Goal: Task Accomplishment & Management: Manage account settings

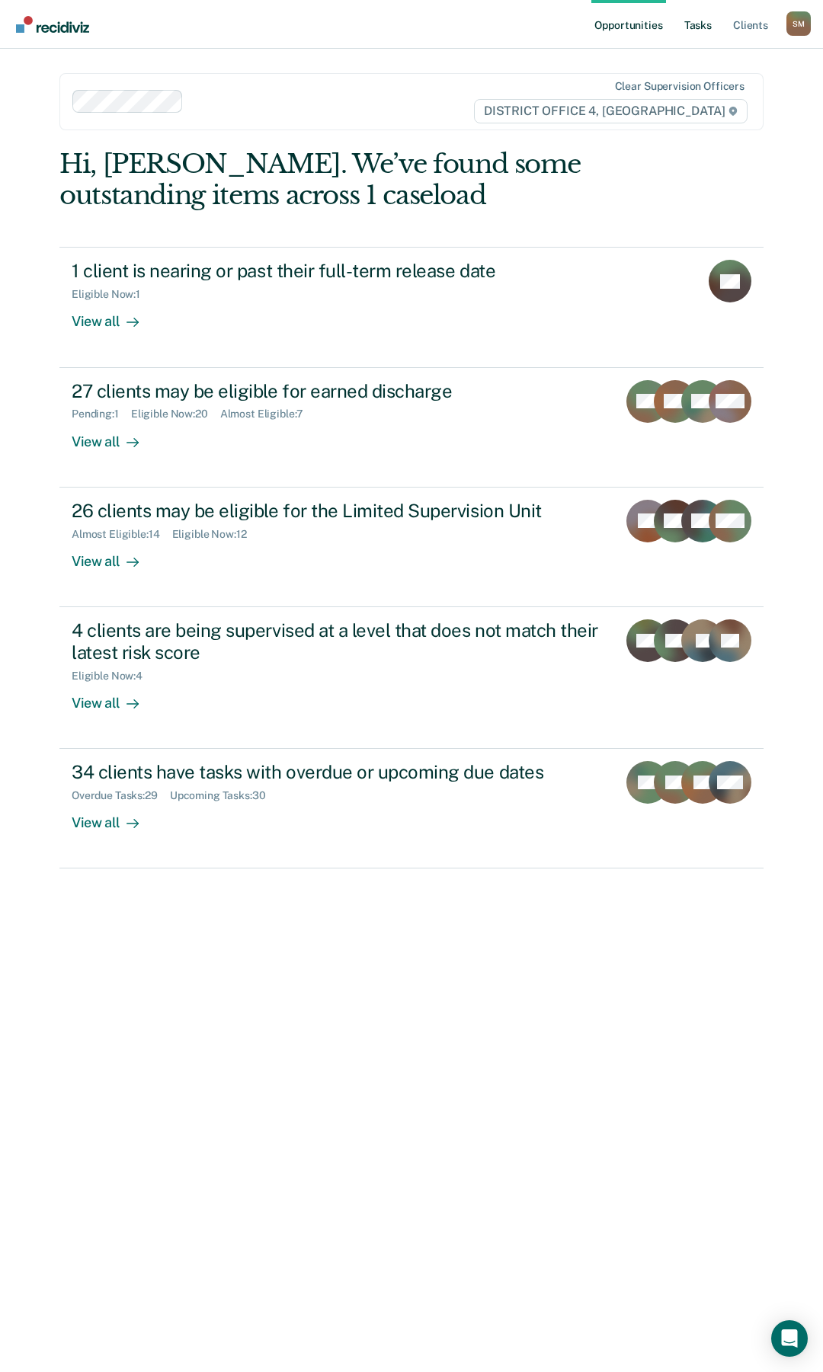
click at [695, 31] on link "Tasks" at bounding box center [698, 24] width 34 height 49
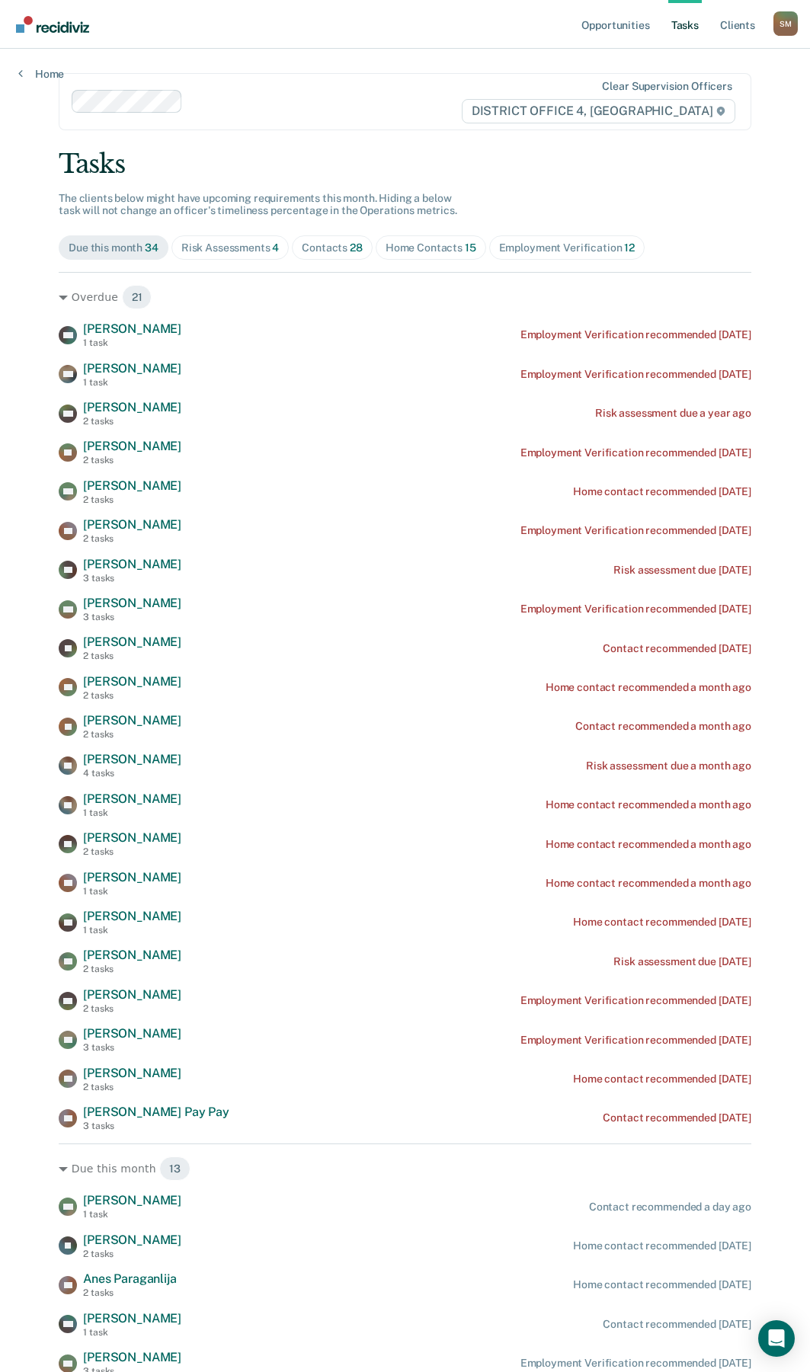
click at [213, 251] on div "Risk Assessments 4" at bounding box center [230, 248] width 98 height 13
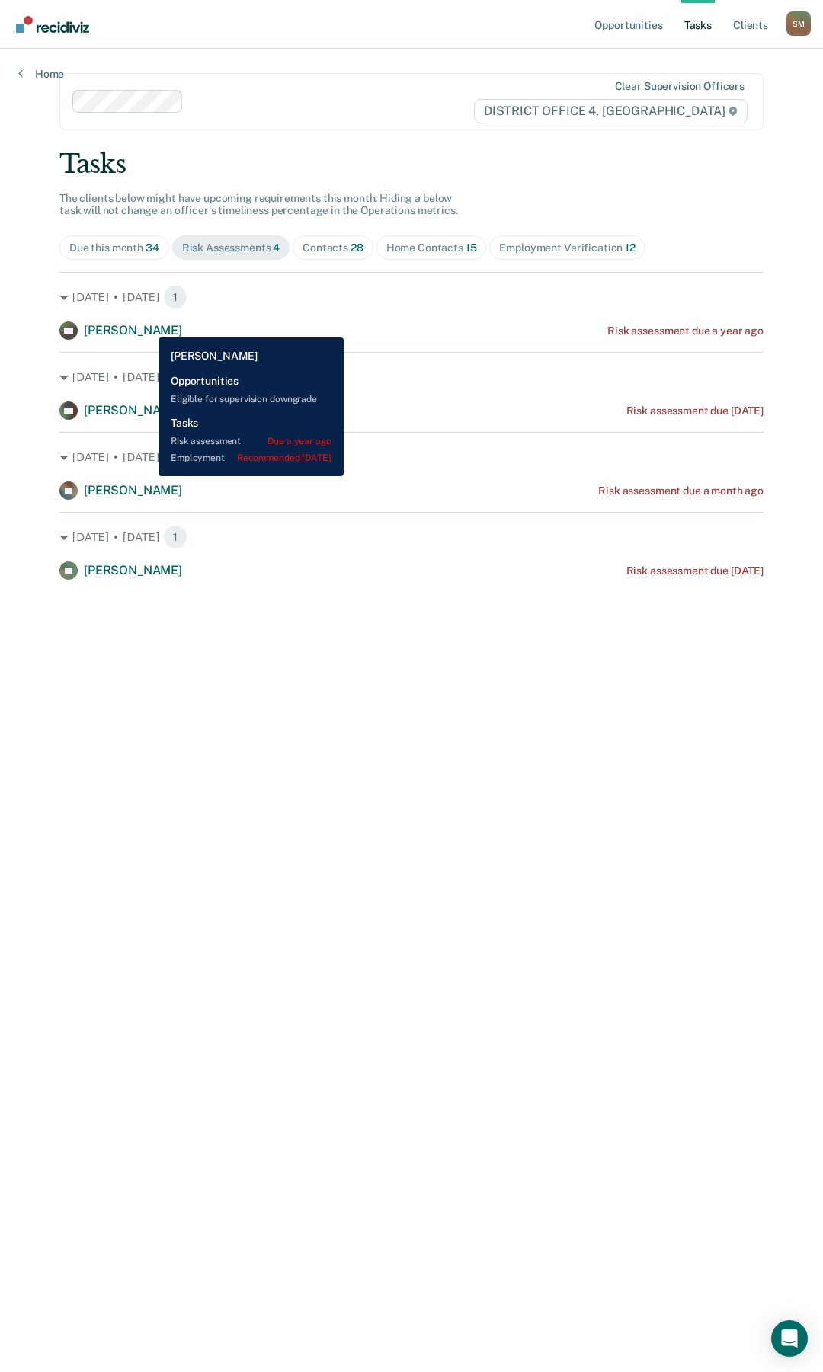
click at [146, 326] on span "[PERSON_NAME]" at bounding box center [133, 330] width 98 height 14
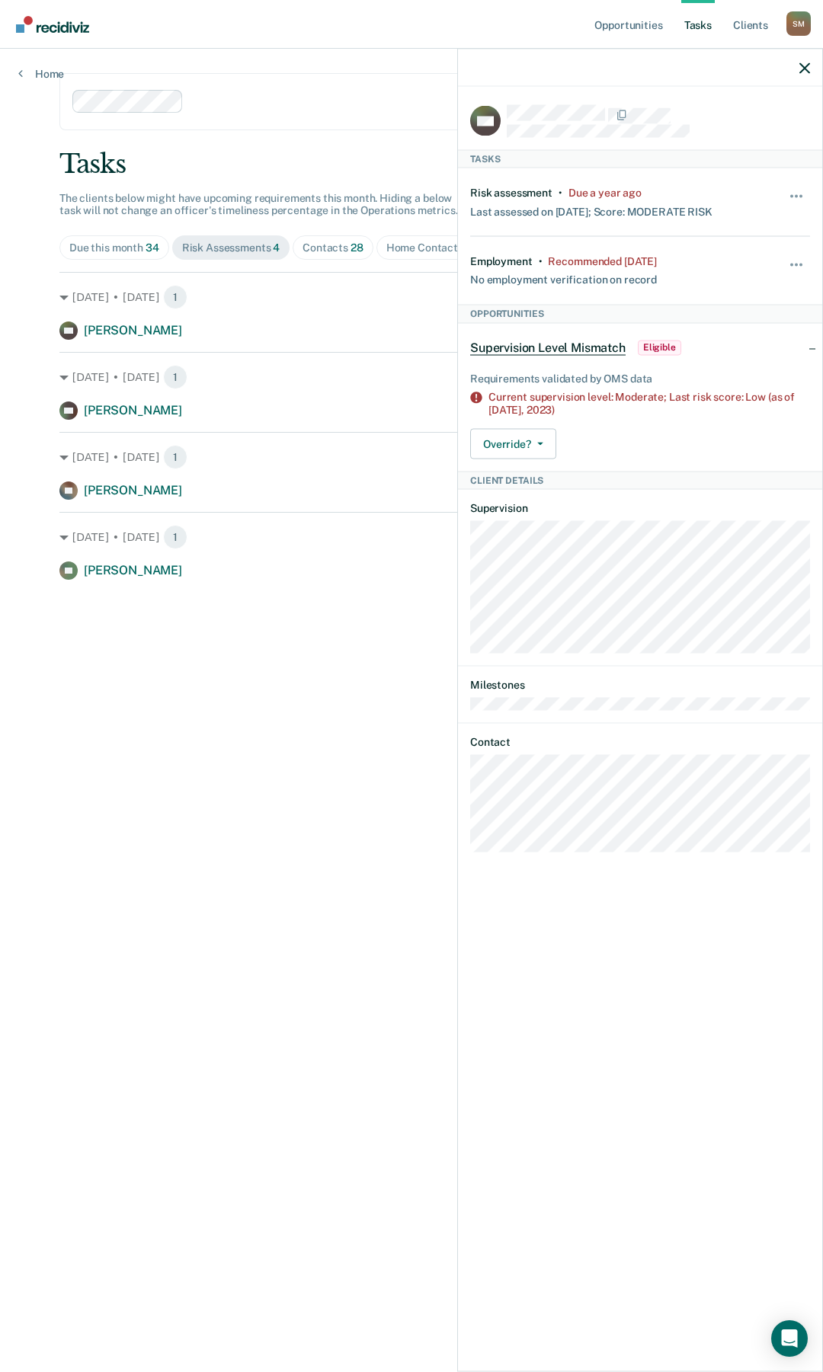
click at [469, 805] on div "MR Tasks Risk assessment • Due a year ago Last assessed on [DATE]; Score: MODER…" at bounding box center [640, 727] width 364 height 1281
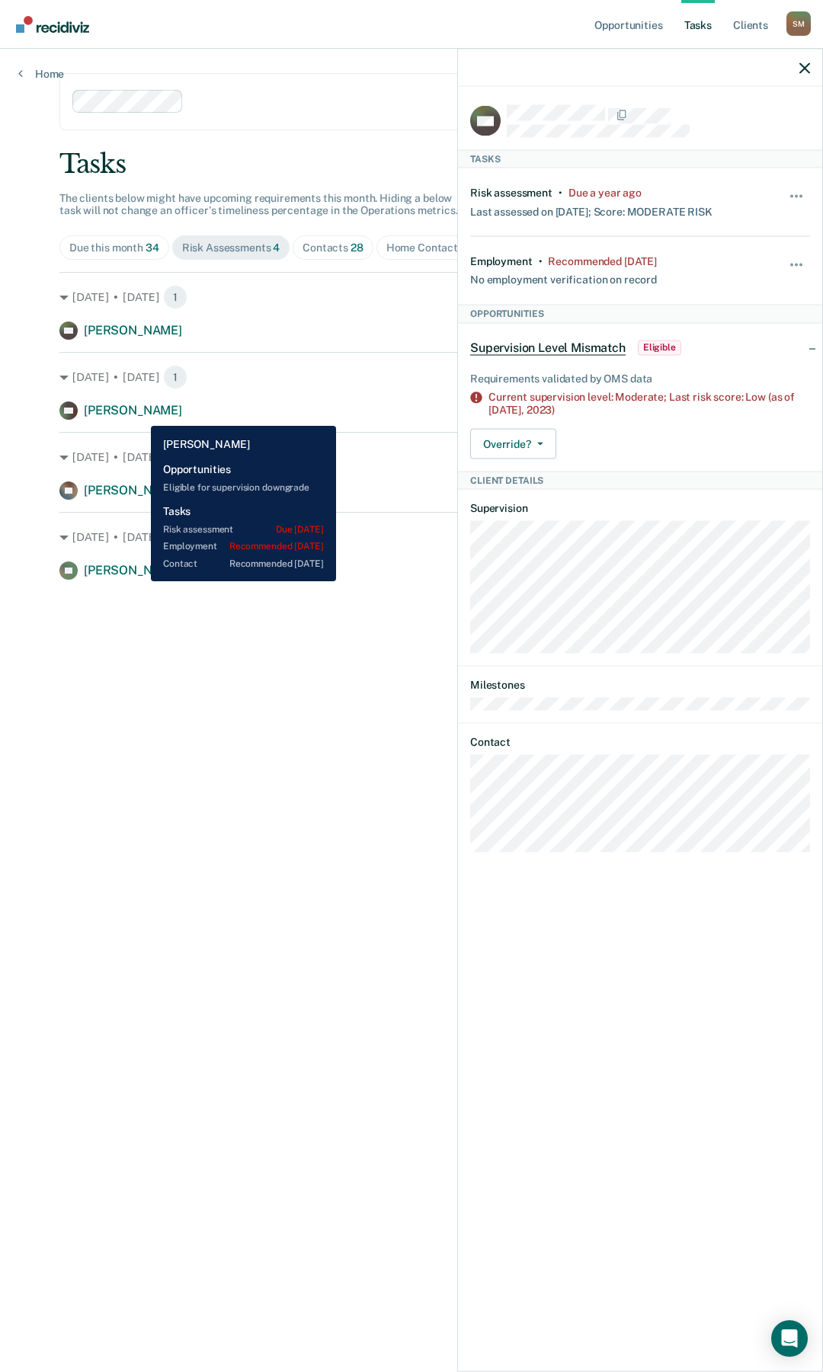
click at [139, 414] on span "[PERSON_NAME]" at bounding box center [133, 410] width 98 height 14
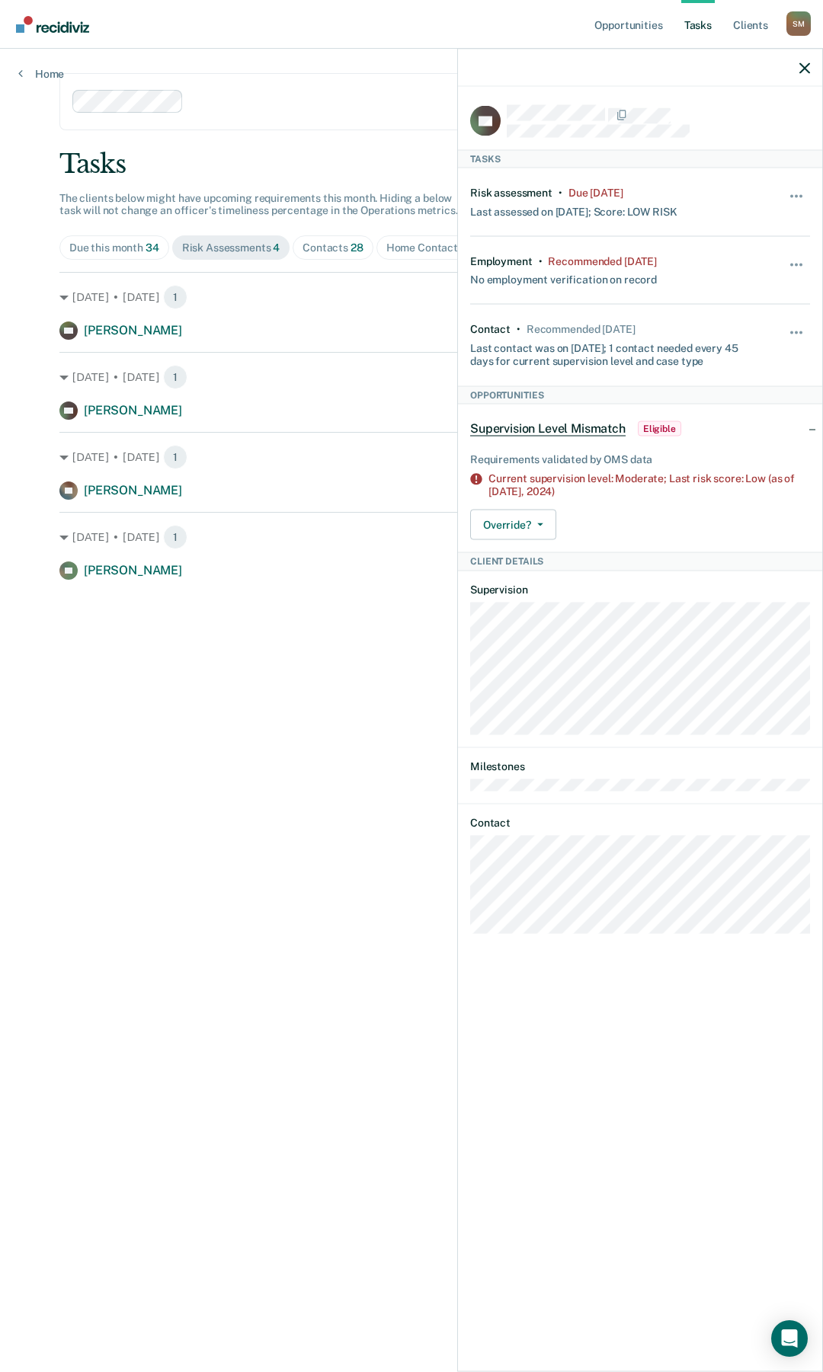
click at [251, 581] on main "Clear supervision officers DISTRICT OFFICE 4, BOISE Tasks The clients below mig…" at bounding box center [411, 692] width 741 height 1287
click at [804, 71] on icon "button" at bounding box center [804, 67] width 11 height 11
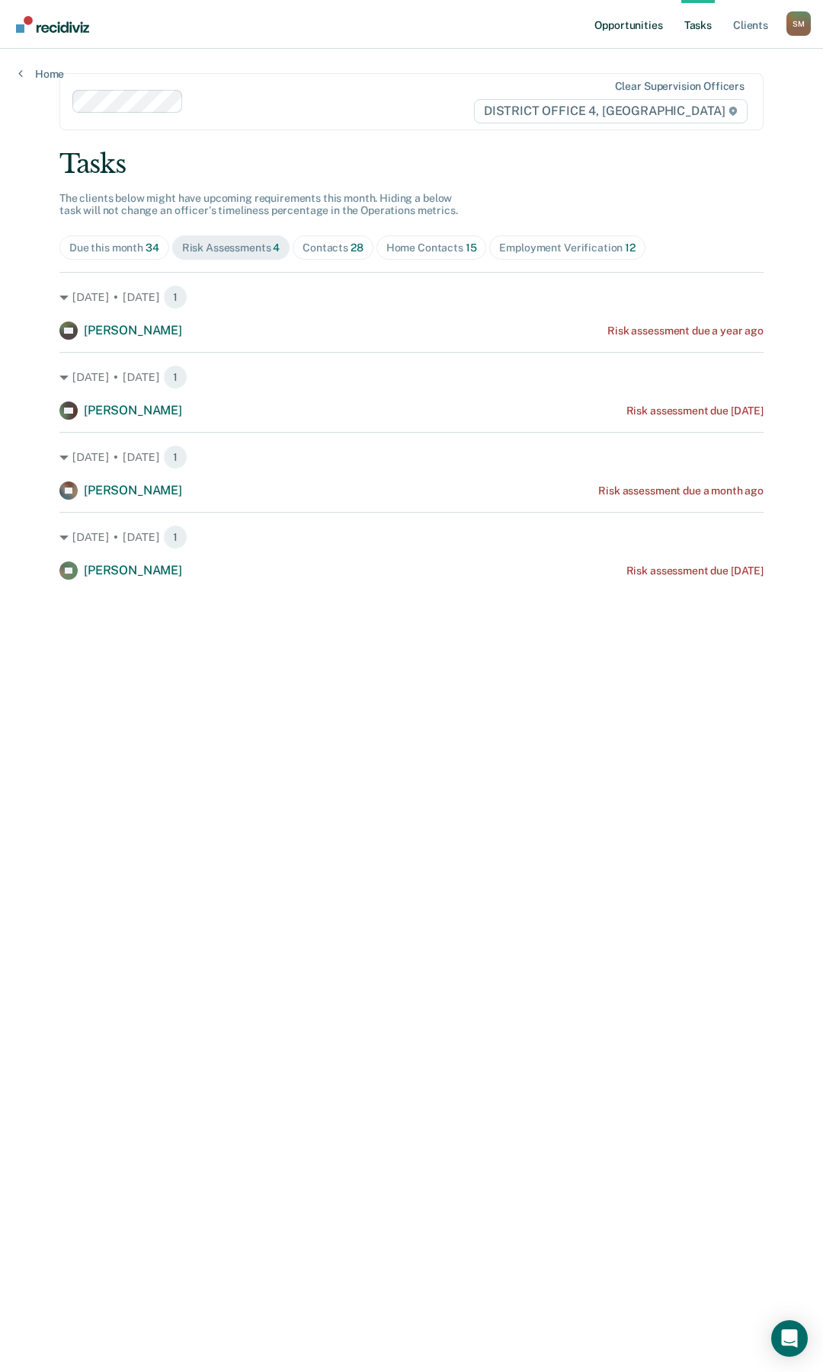
click at [635, 26] on link "Opportunities" at bounding box center [628, 24] width 74 height 49
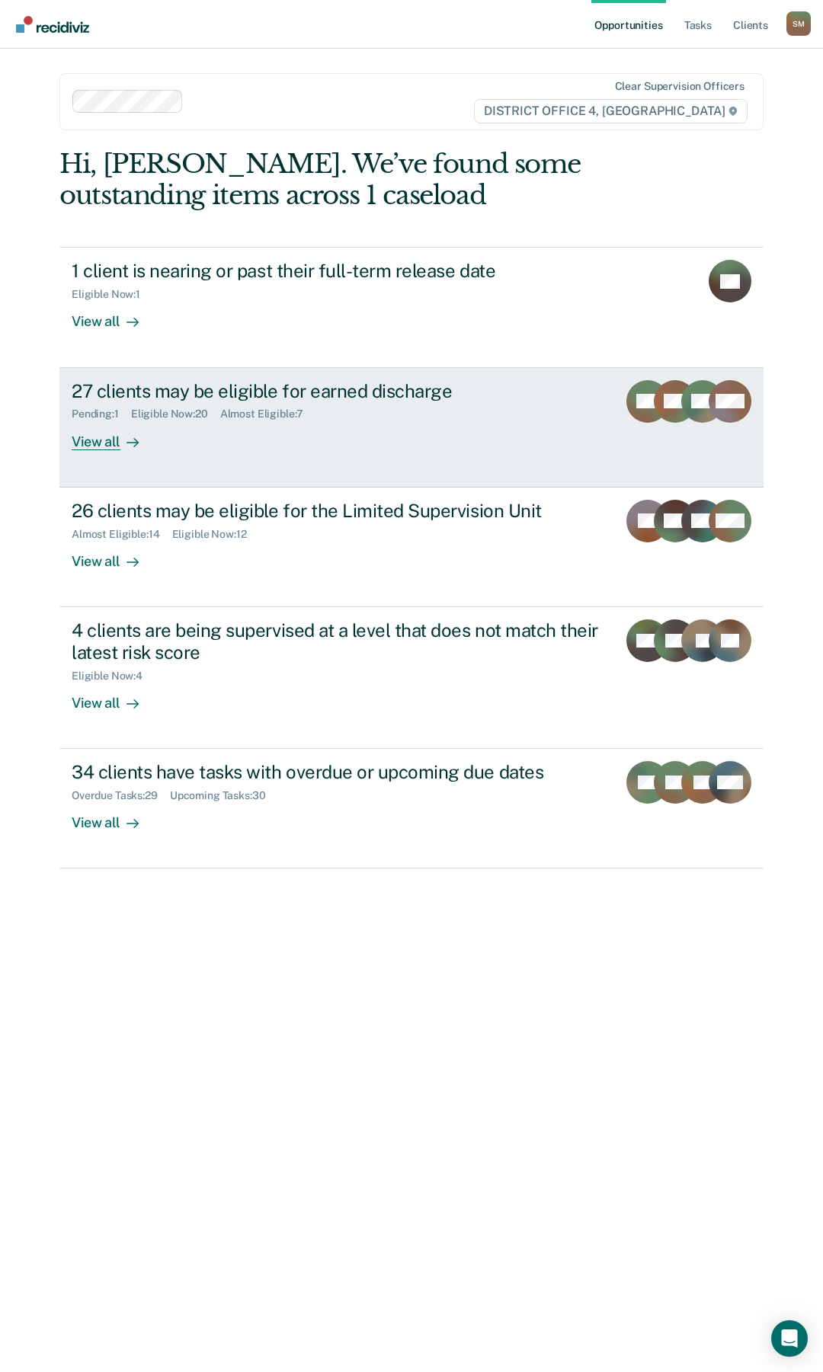
click at [203, 400] on div "27 clients may be eligible for earned discharge" at bounding box center [338, 391] width 533 height 22
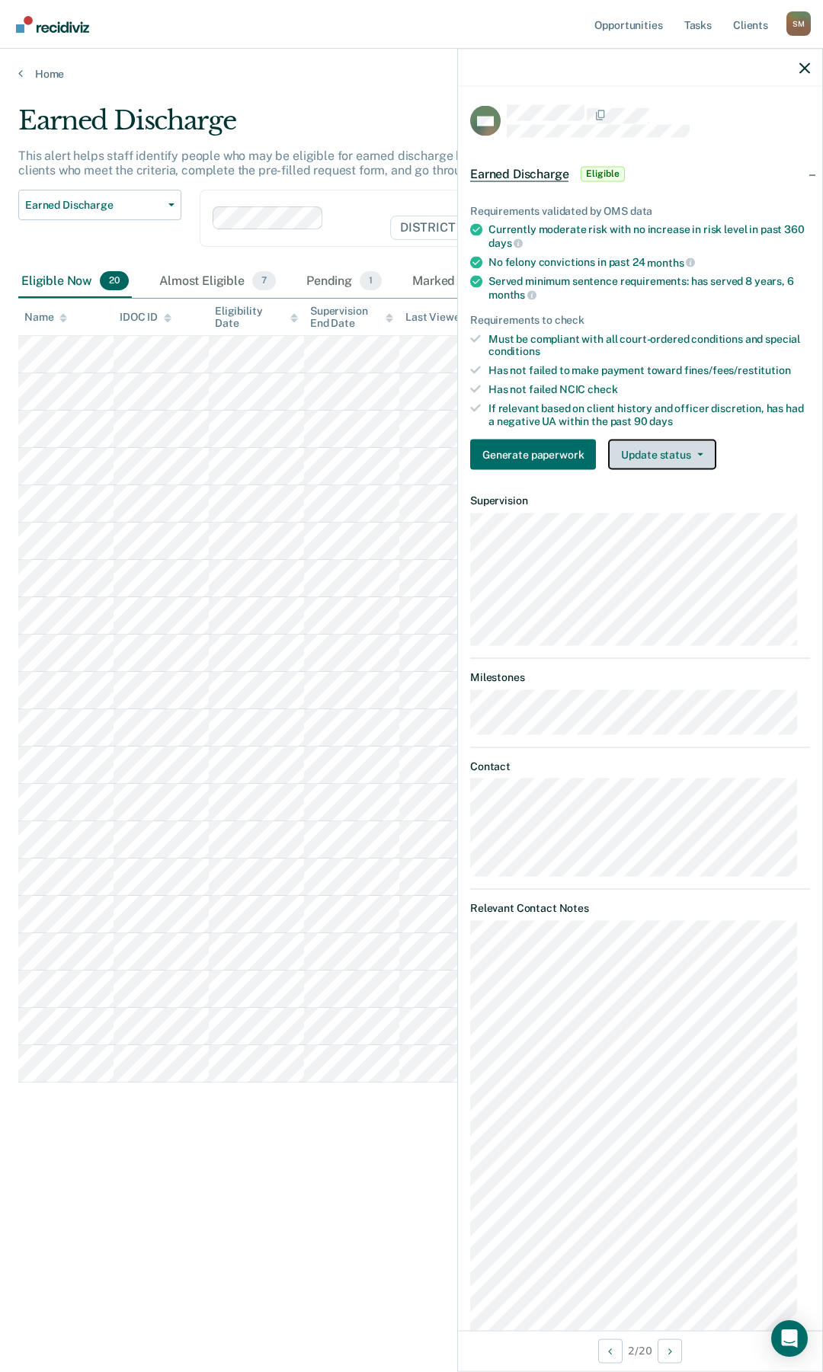
click at [702, 455] on button "Update status" at bounding box center [661, 455] width 107 height 30
click at [682, 516] on button "Mark Ineligible" at bounding box center [681, 516] width 147 height 24
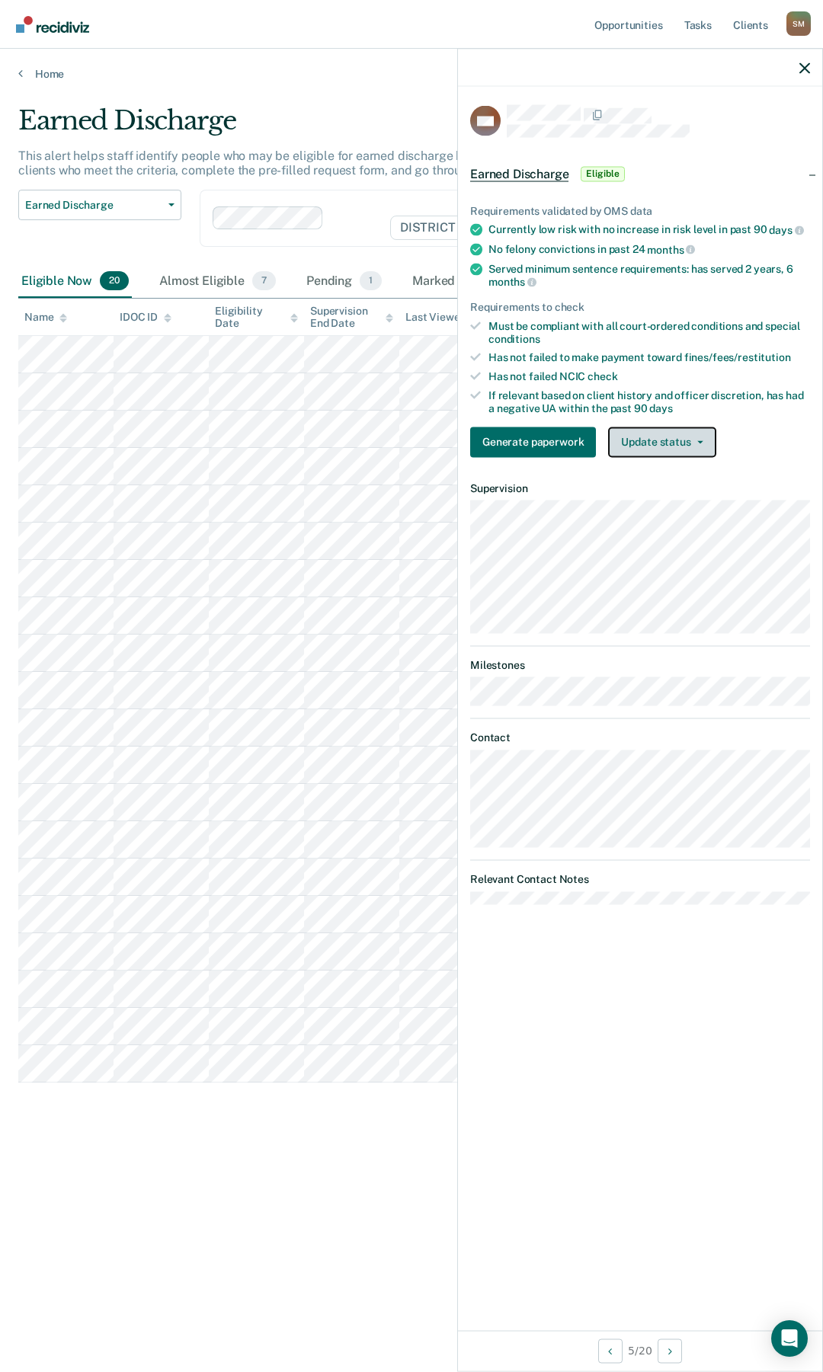
click at [709, 446] on button "Update status" at bounding box center [661, 442] width 107 height 30
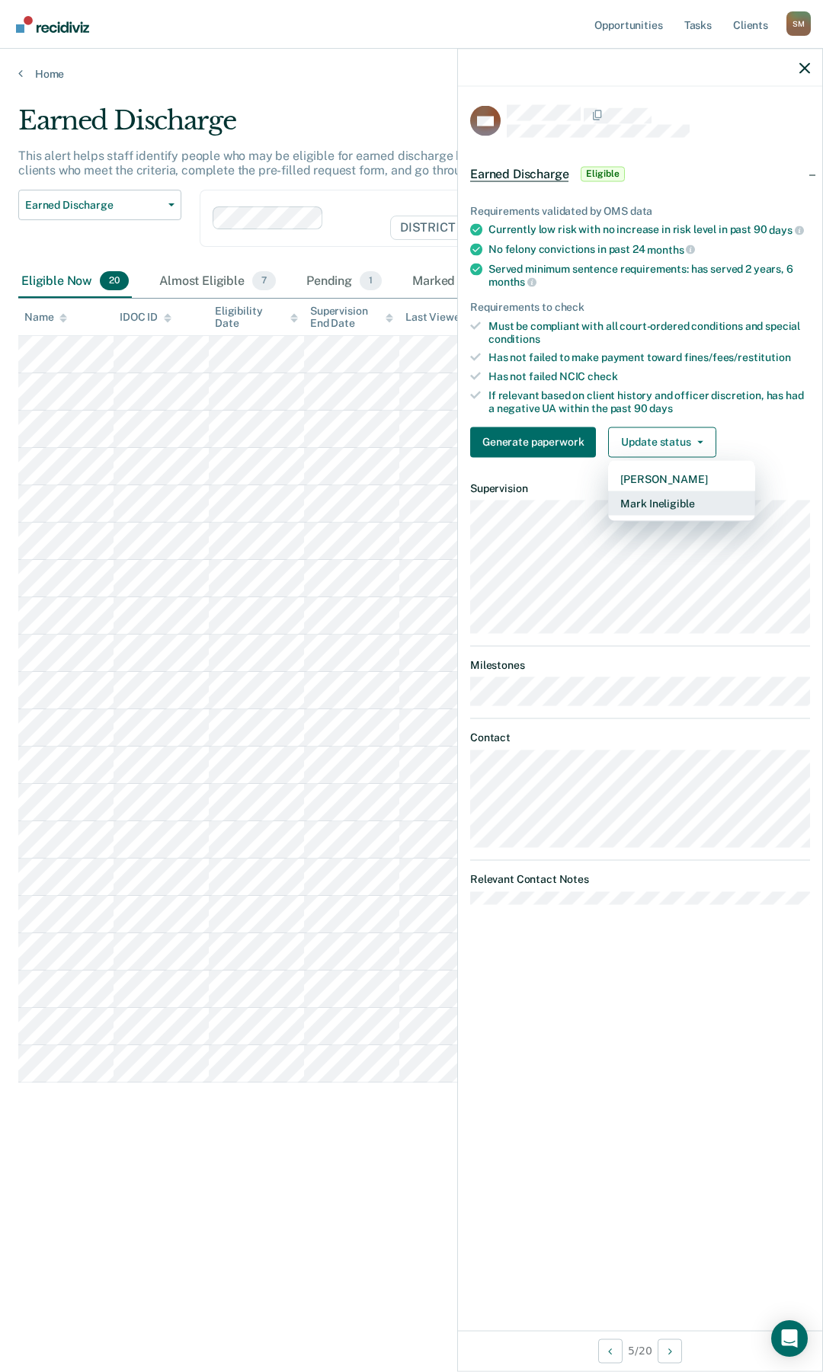
click at [677, 501] on button "Mark Ineligible" at bounding box center [681, 503] width 147 height 24
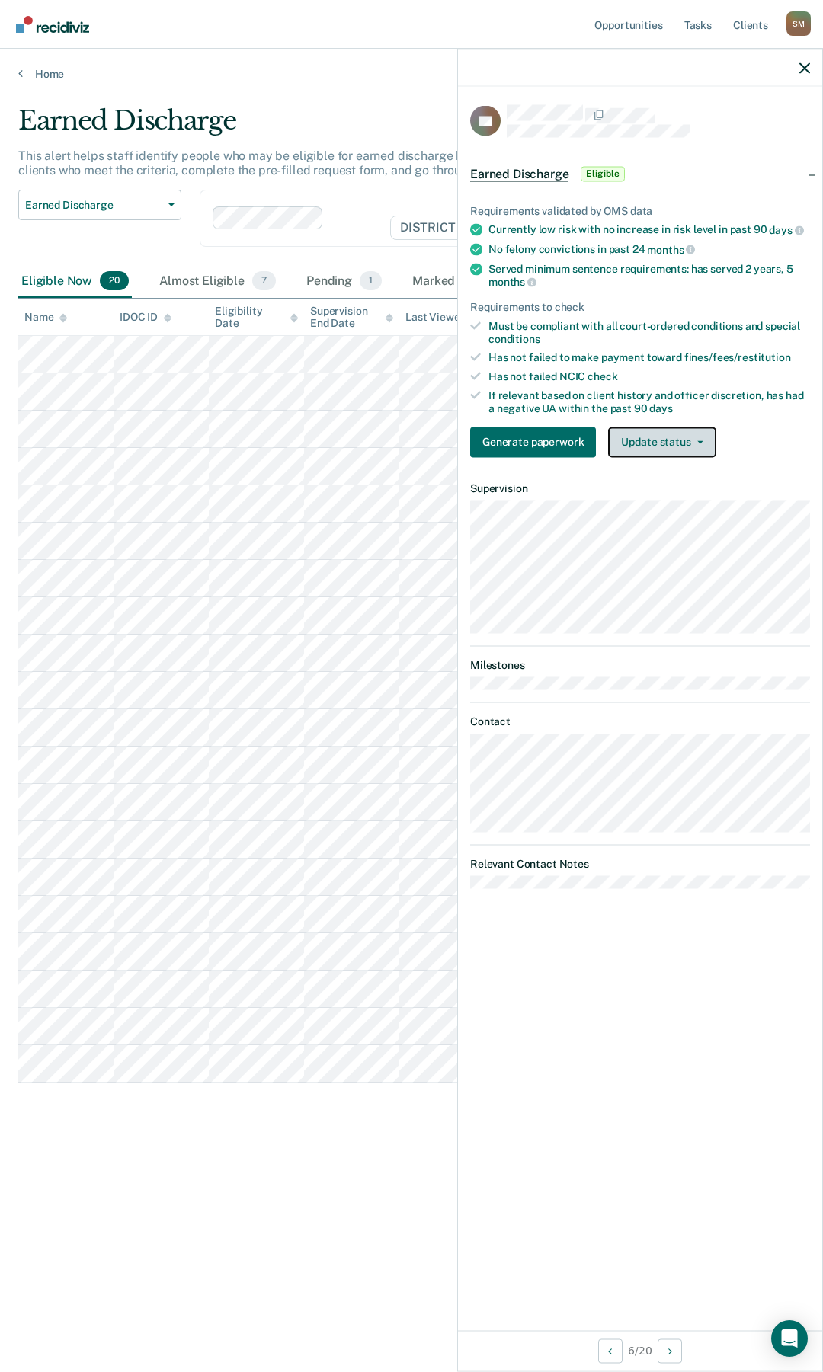
click at [686, 438] on button "Update status" at bounding box center [661, 442] width 107 height 30
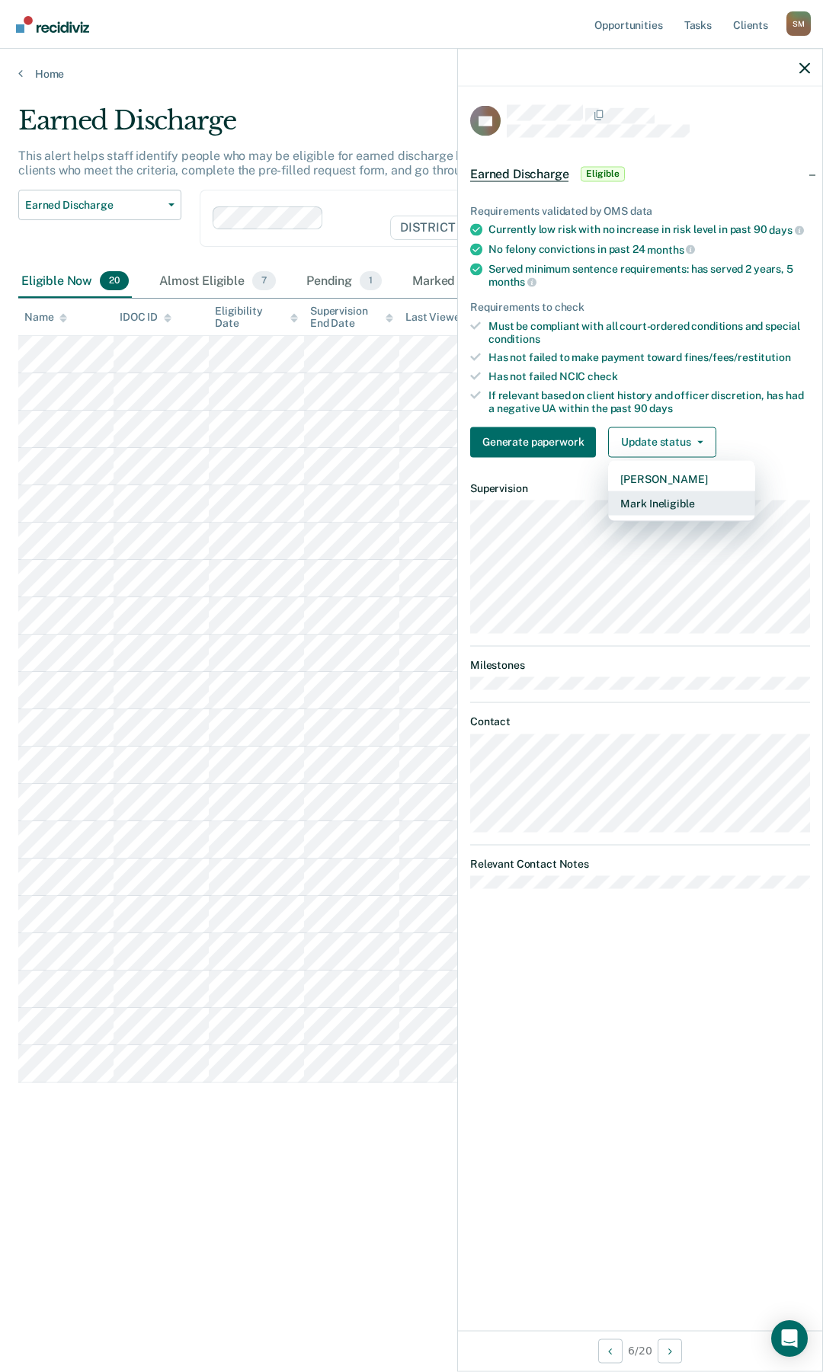
click at [661, 504] on button "Mark Ineligible" at bounding box center [681, 503] width 147 height 24
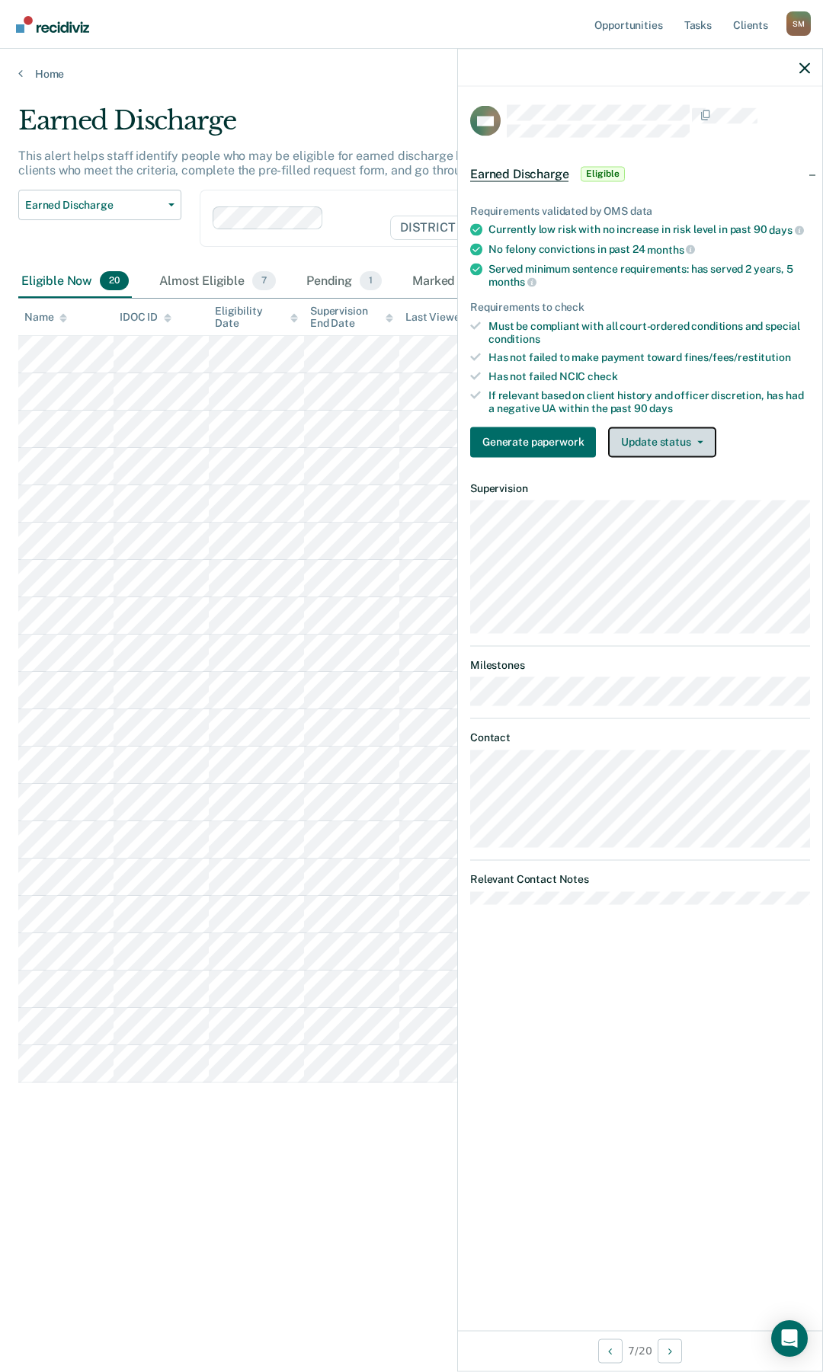
click at [682, 432] on button "Update status" at bounding box center [661, 442] width 107 height 30
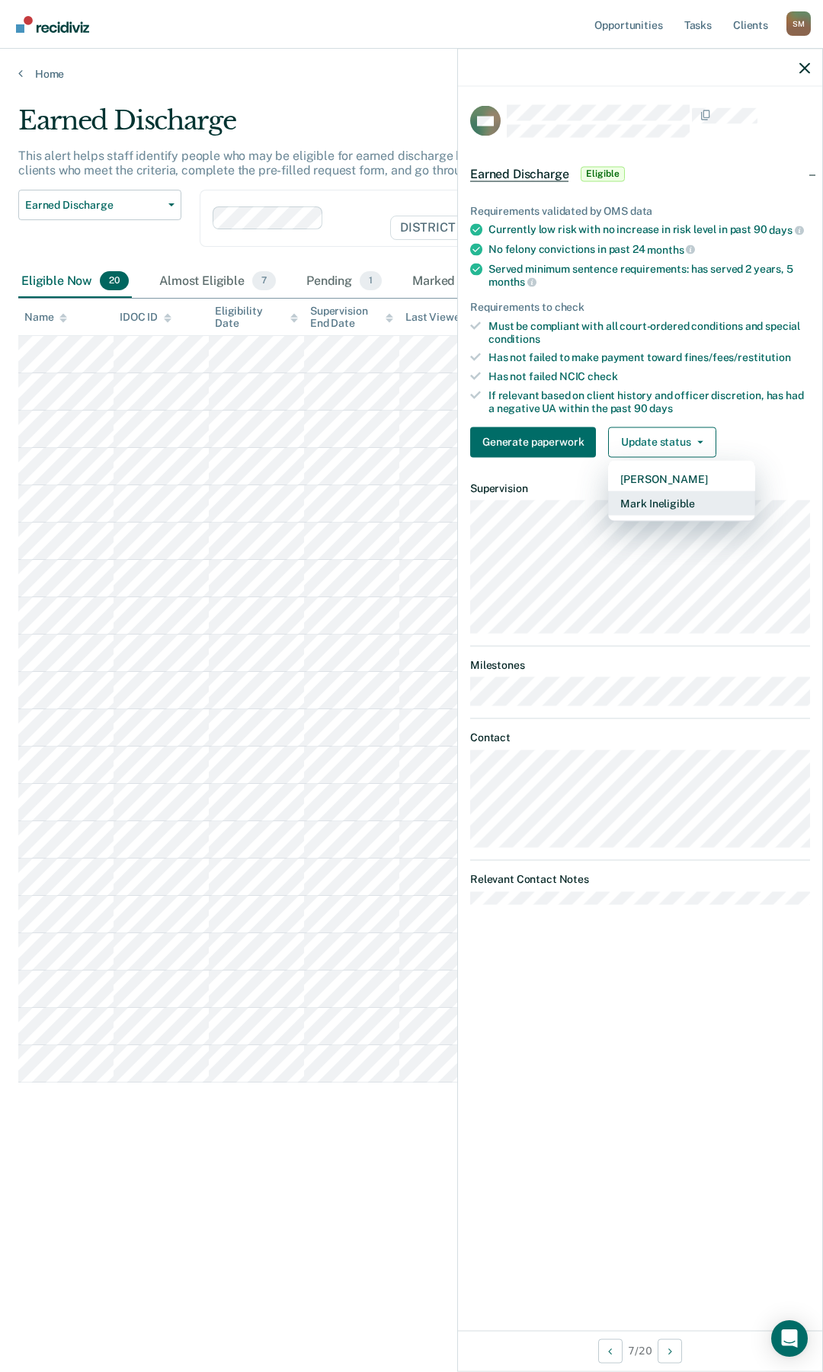
click at [666, 501] on button "Mark Ineligible" at bounding box center [681, 503] width 147 height 24
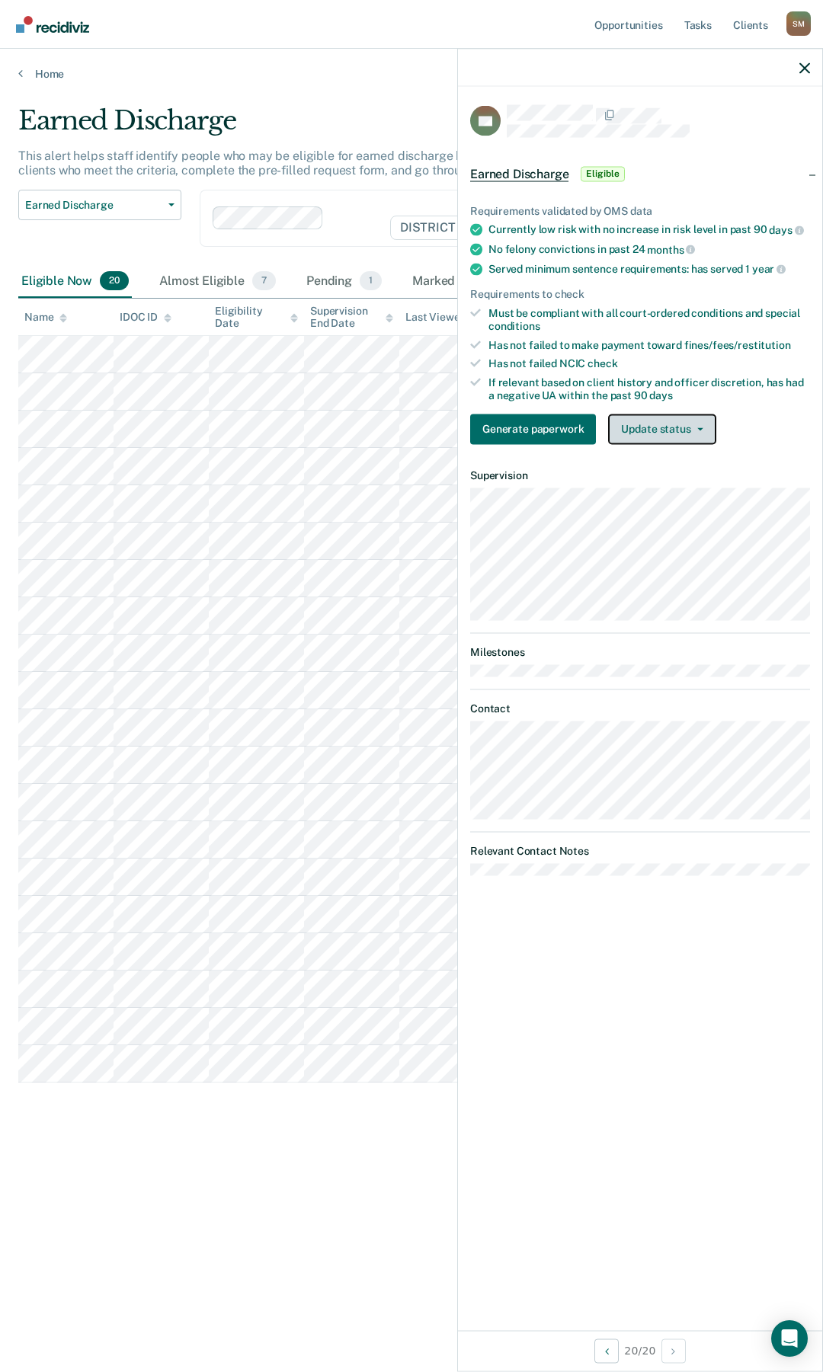
click at [682, 430] on button "Update status" at bounding box center [661, 429] width 107 height 30
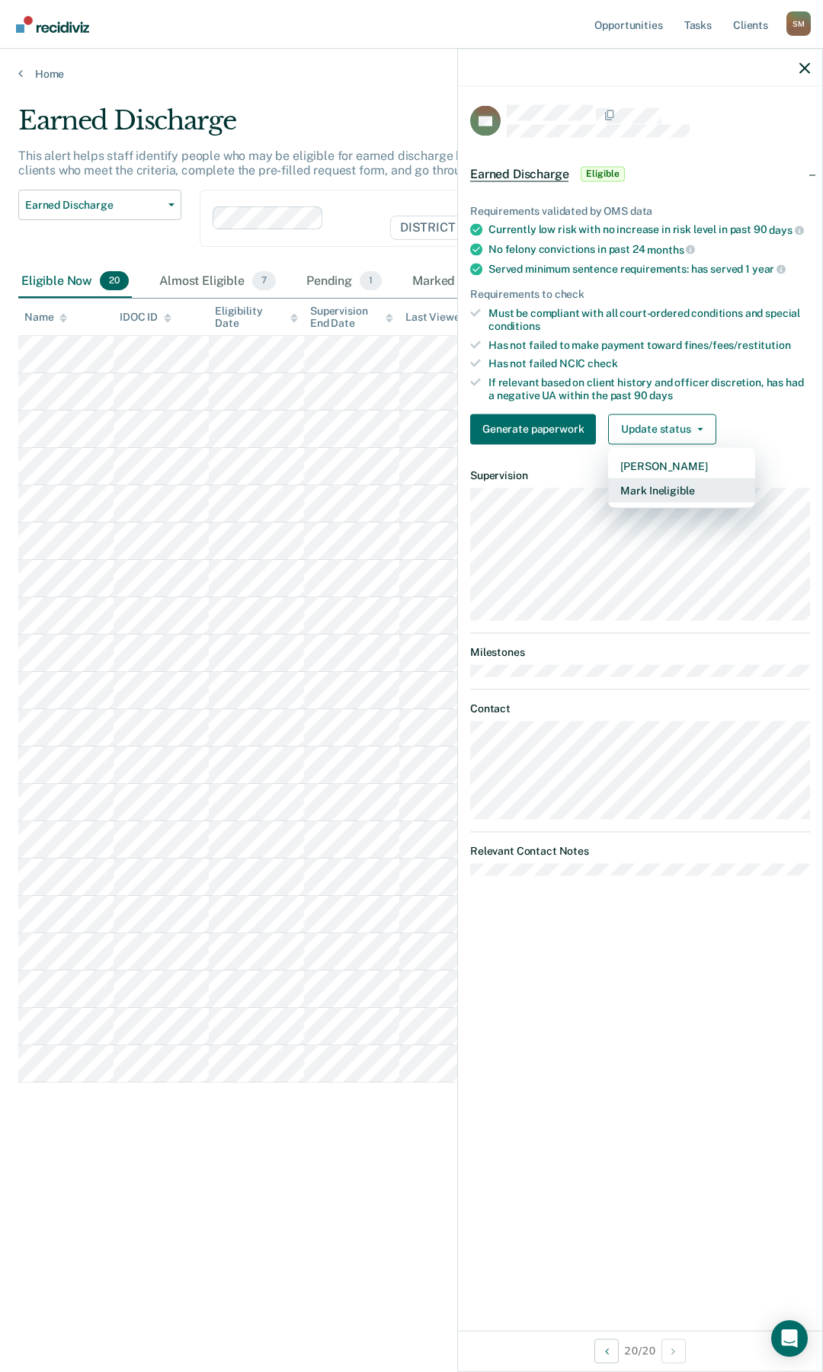
click at [674, 490] on button "Mark Ineligible" at bounding box center [681, 490] width 147 height 24
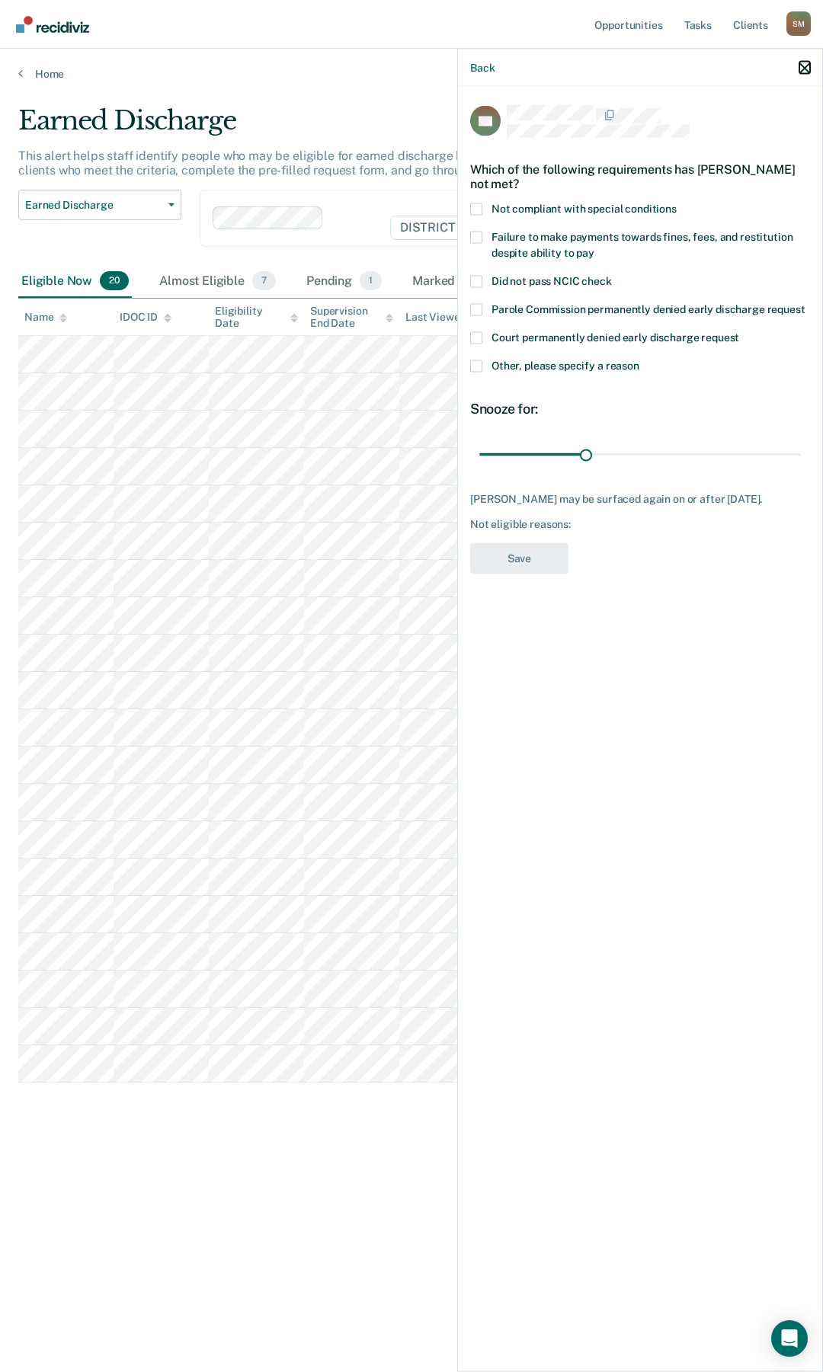
click at [804, 66] on icon "button" at bounding box center [804, 67] width 11 height 11
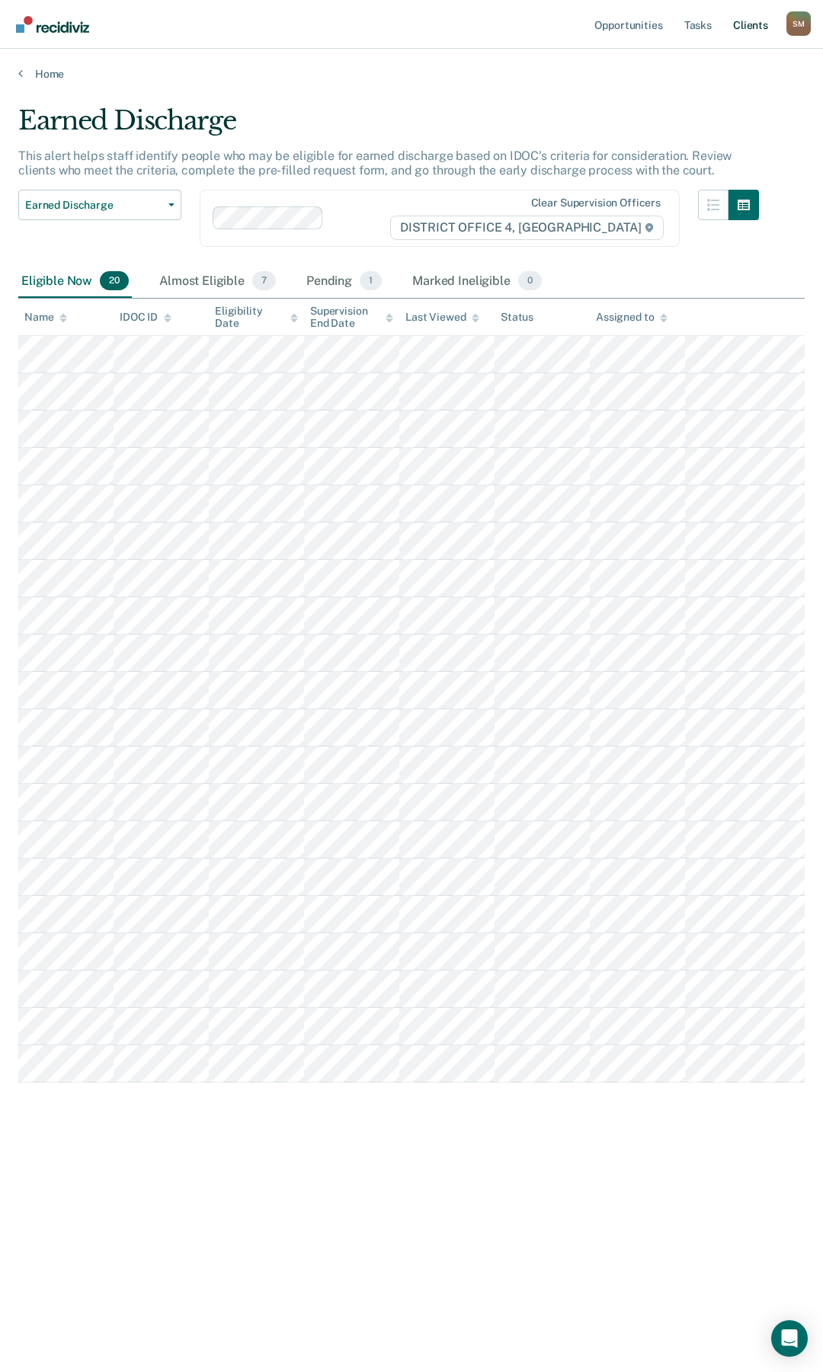
click at [753, 25] on link "Client s" at bounding box center [750, 24] width 41 height 49
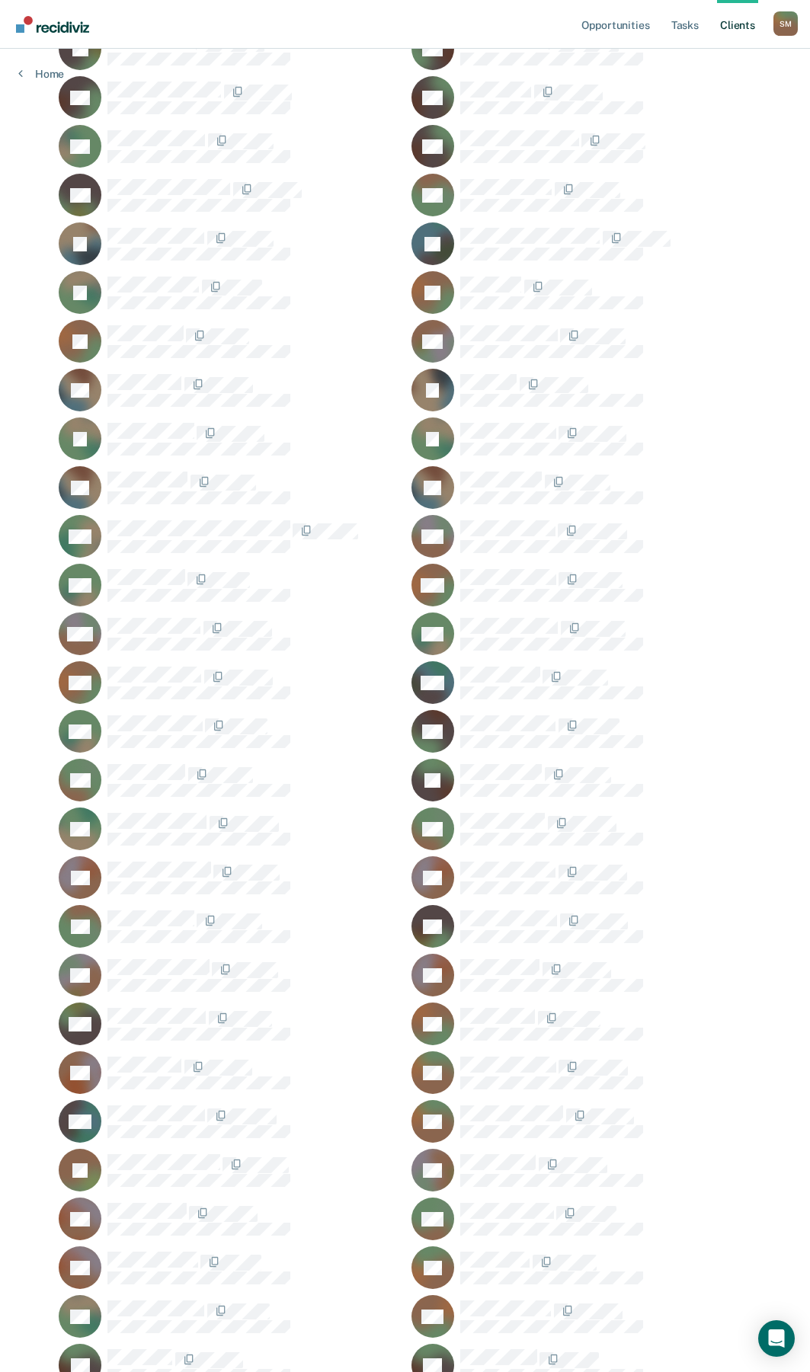
scroll to position [762, 0]
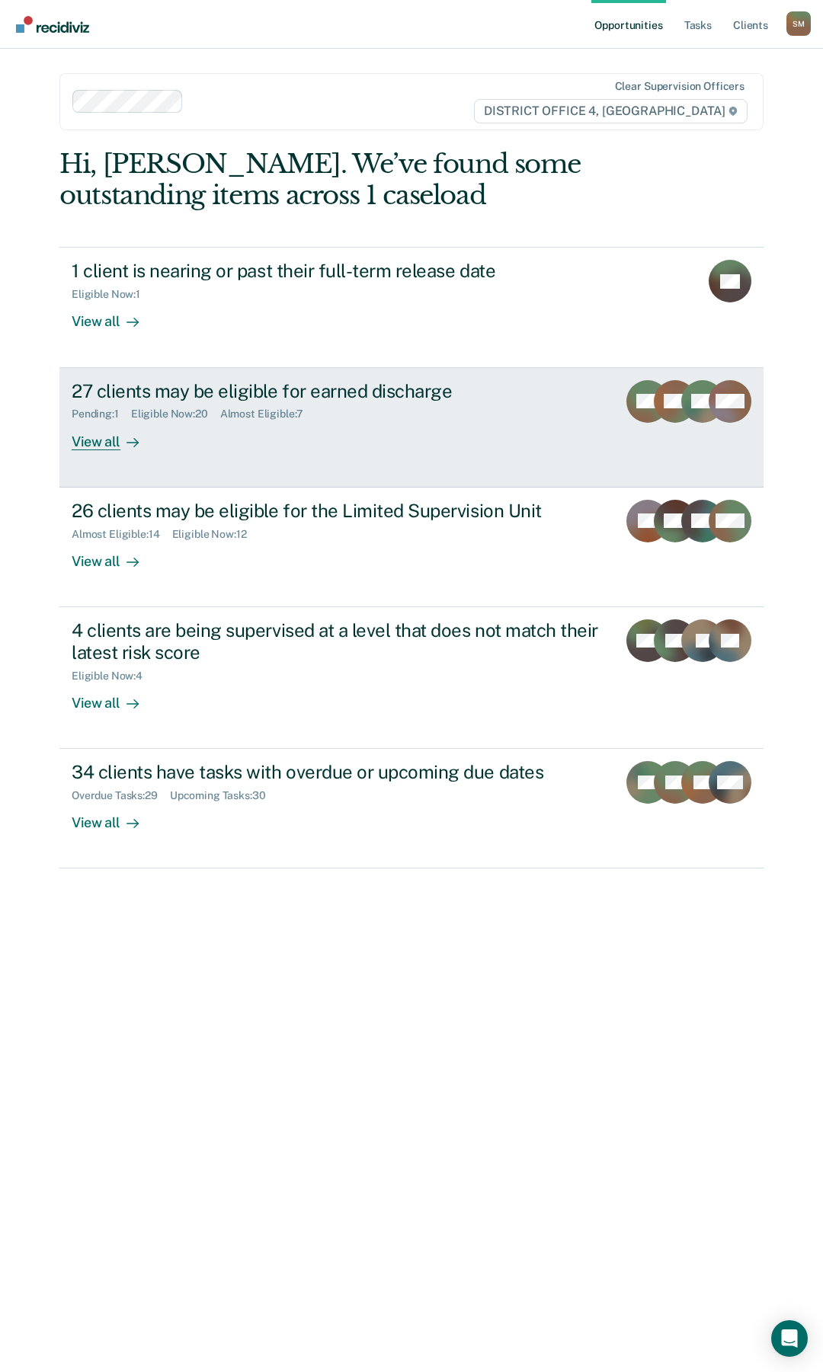
click at [239, 394] on div "27 clients may be eligible for earned discharge" at bounding box center [338, 391] width 533 height 22
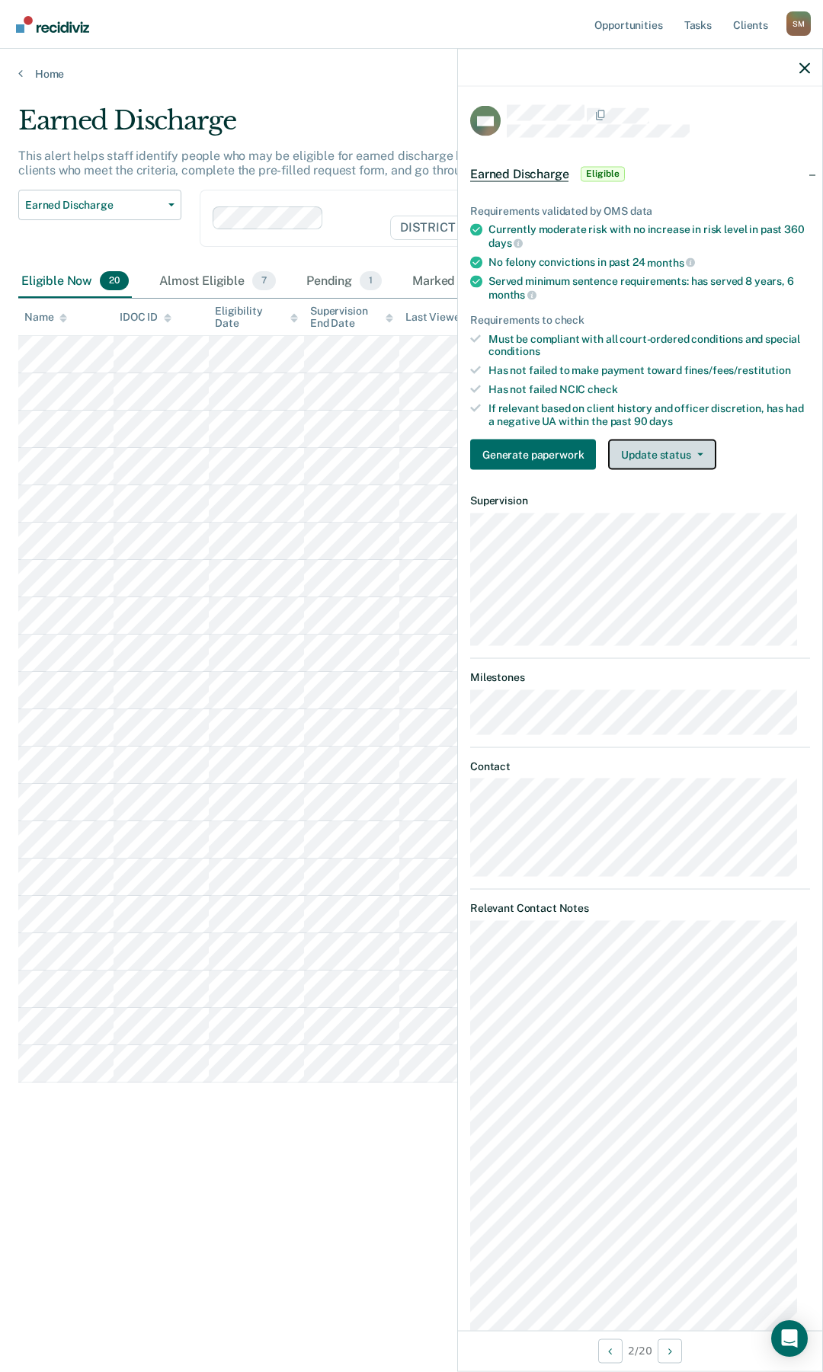
click at [699, 456] on button "Update status" at bounding box center [661, 455] width 107 height 30
click at [672, 516] on button "Mark Ineligible" at bounding box center [681, 516] width 147 height 24
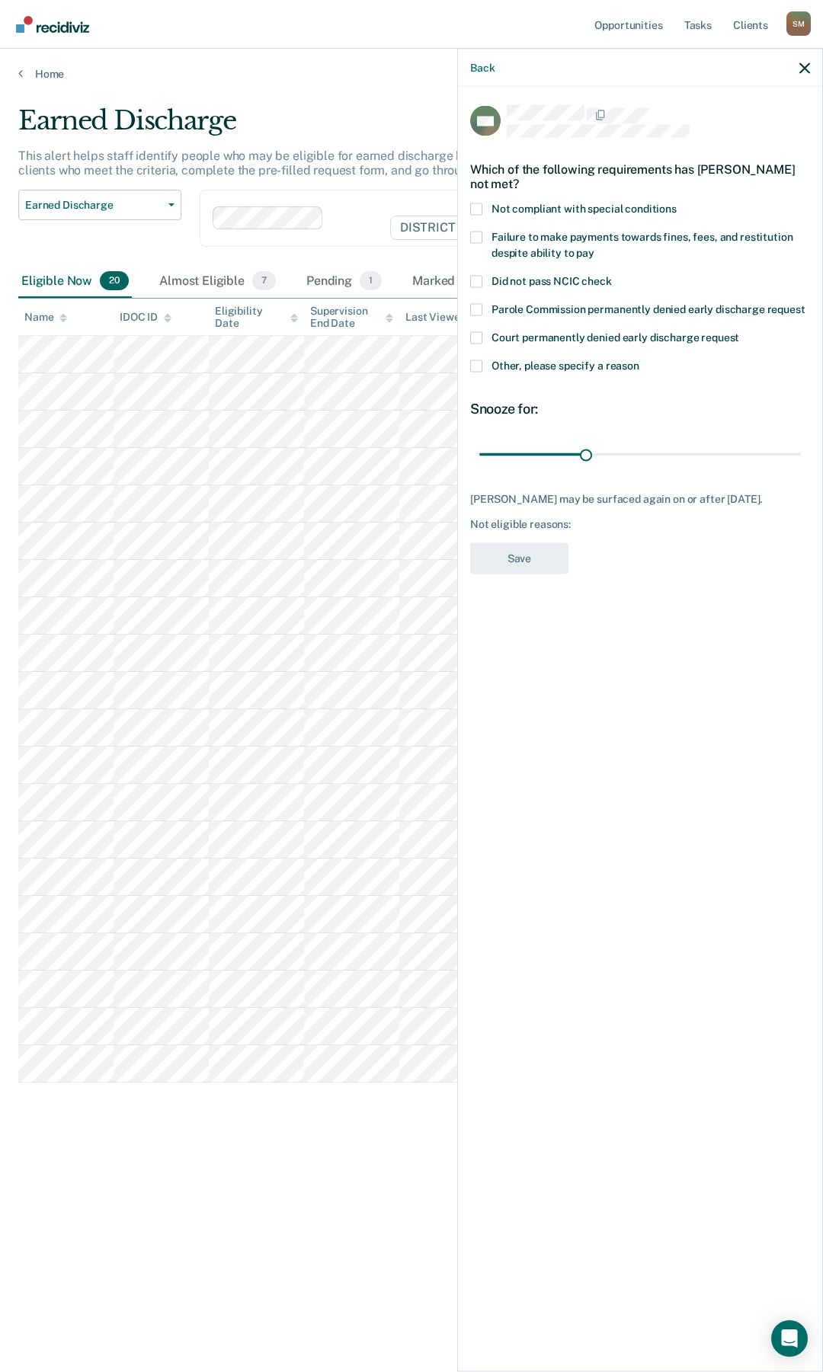
click at [478, 235] on span at bounding box center [476, 237] width 12 height 12
click at [594, 247] on input "Failure to make payments towards fines, fees, and restitution despite ability t…" at bounding box center [594, 247] width 0 height 0
click at [523, 554] on button "Save" at bounding box center [519, 557] width 98 height 31
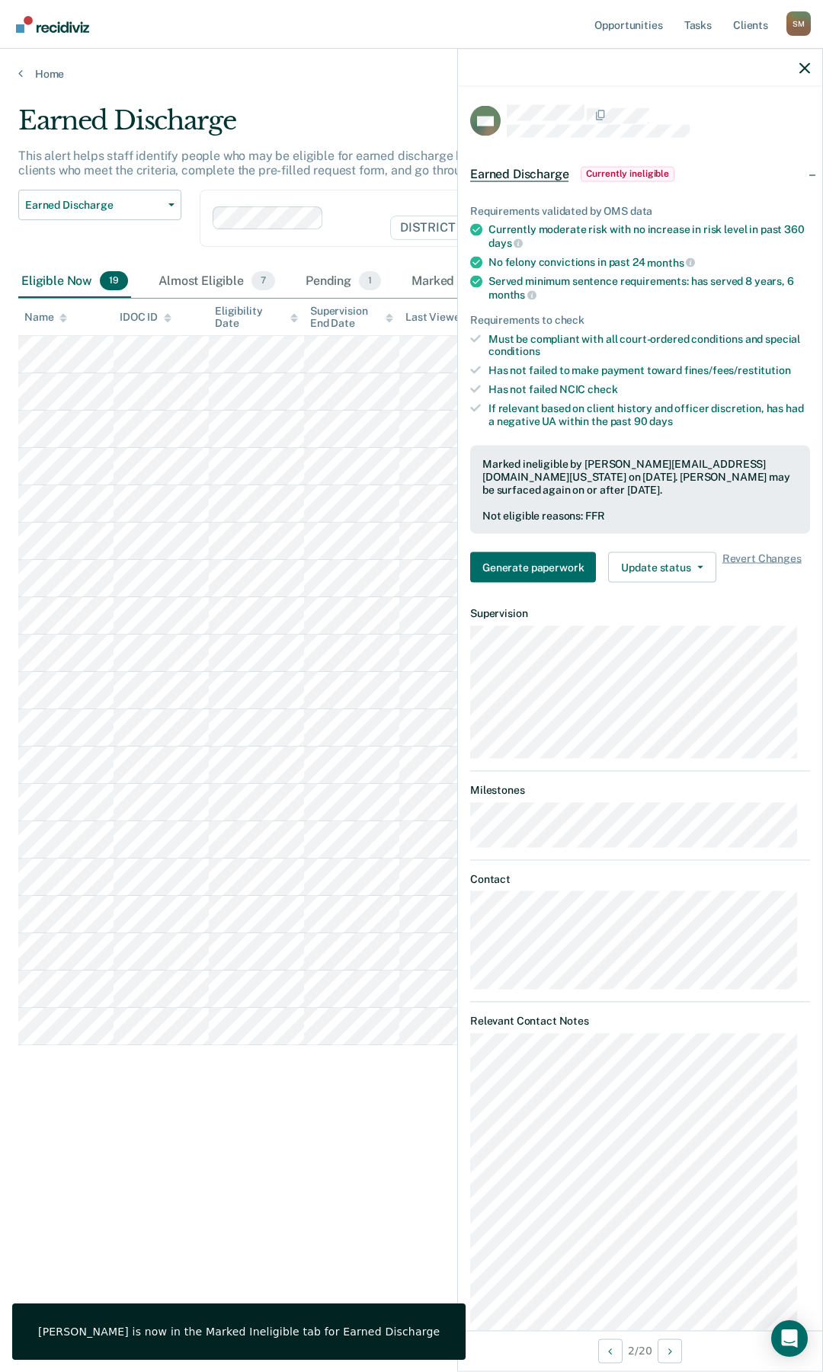
click at [248, 1133] on div "Earned Discharge This alert helps staff identify people who may be eligible for…" at bounding box center [411, 681] width 786 height 1153
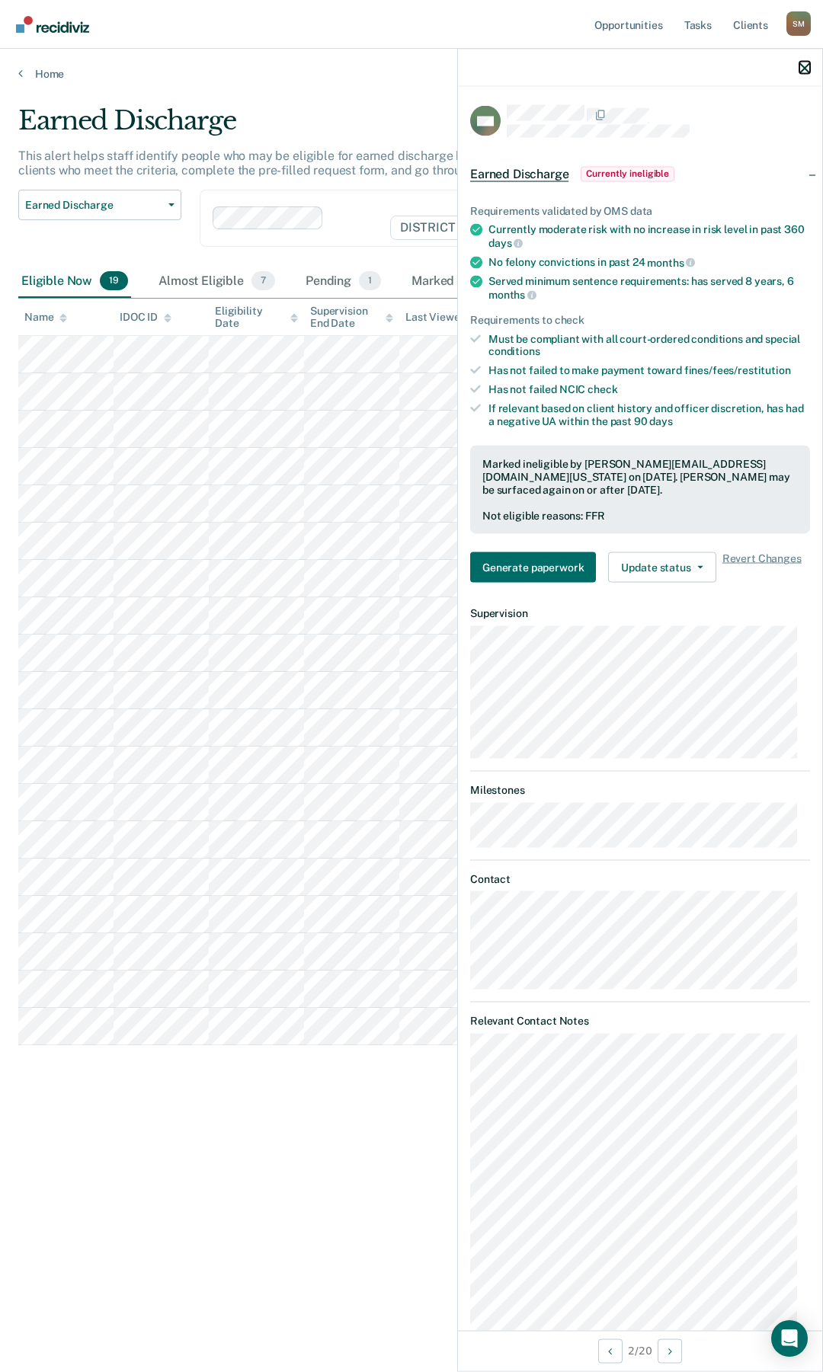
click at [801, 72] on icon "button" at bounding box center [804, 67] width 11 height 11
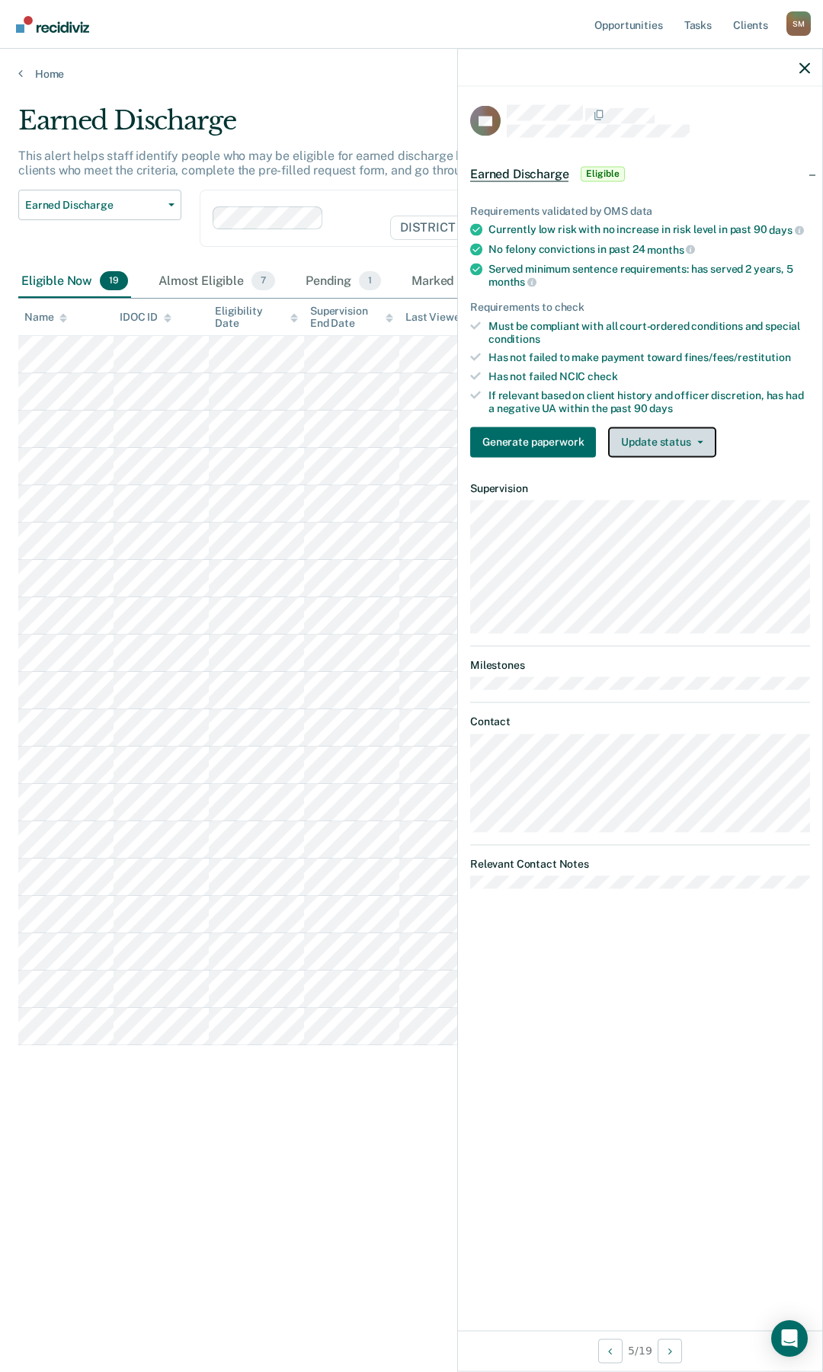
click at [689, 442] on button "Update status" at bounding box center [661, 442] width 107 height 30
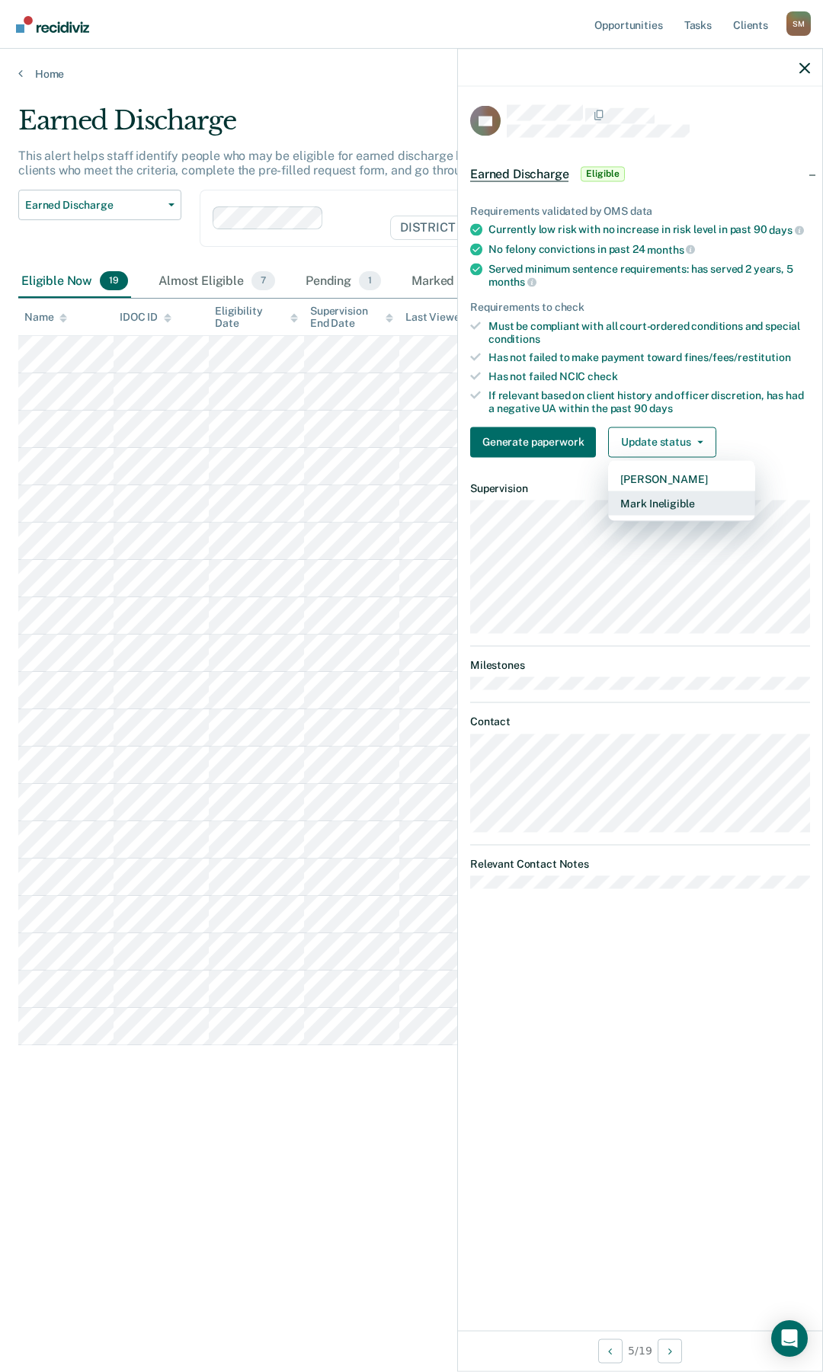
click at [667, 502] on button "Mark Ineligible" at bounding box center [681, 503] width 147 height 24
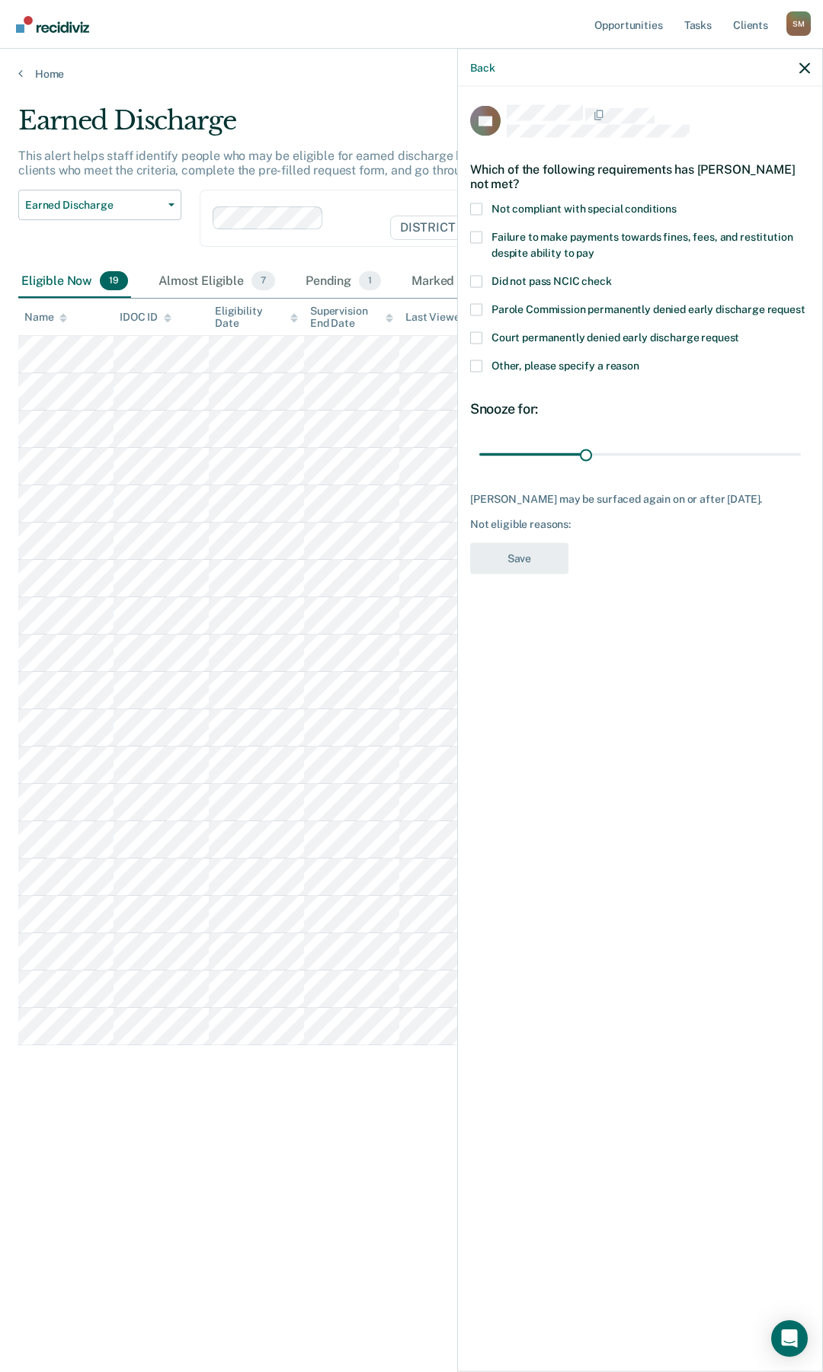
click at [474, 233] on span at bounding box center [476, 237] width 12 height 12
click at [594, 247] on input "Failure to make payments towards fines, fees, and restitution despite ability t…" at bounding box center [594, 247] width 0 height 0
click at [512, 564] on button "Save" at bounding box center [519, 557] width 98 height 31
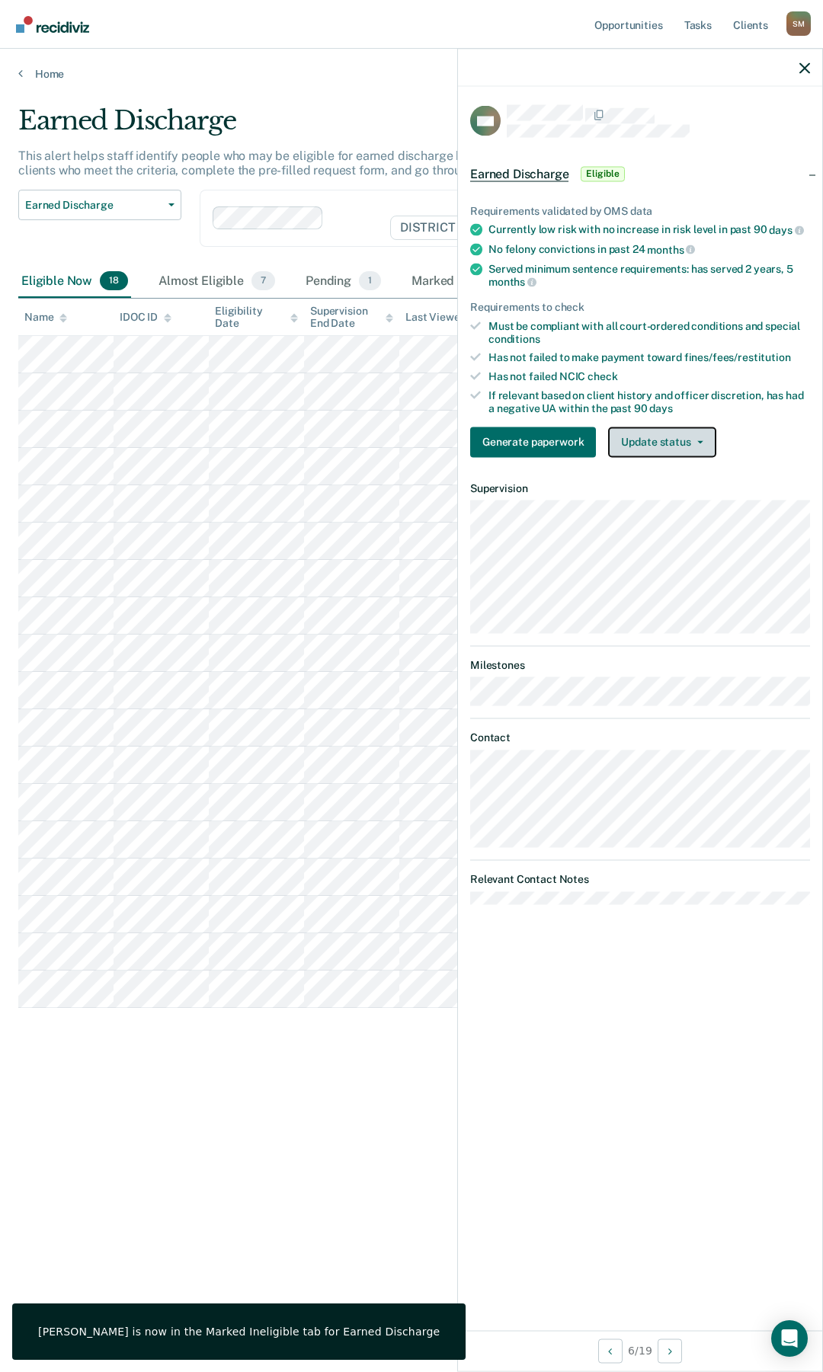
click at [691, 436] on button "Update status" at bounding box center [661, 442] width 107 height 30
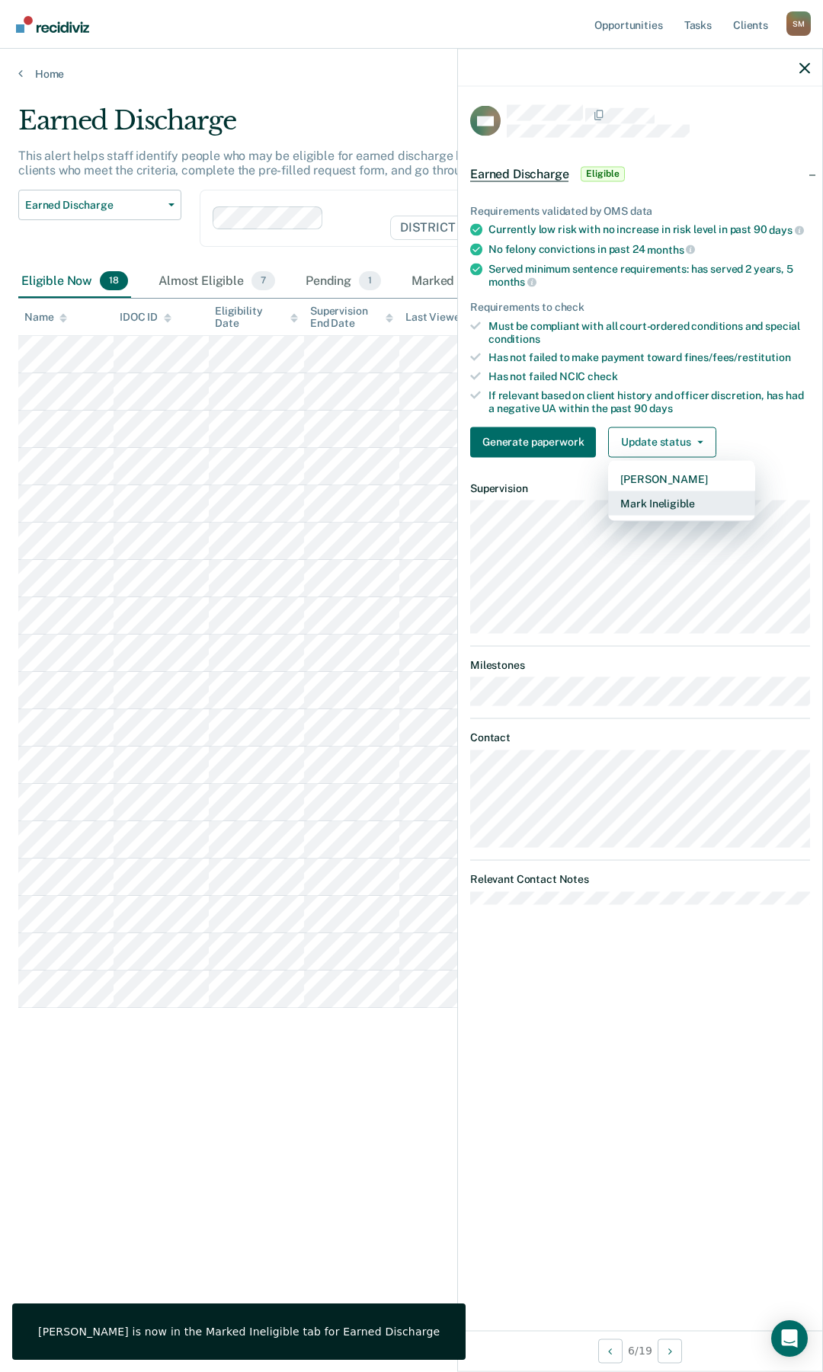
click at [675, 501] on button "Mark Ineligible" at bounding box center [681, 503] width 147 height 24
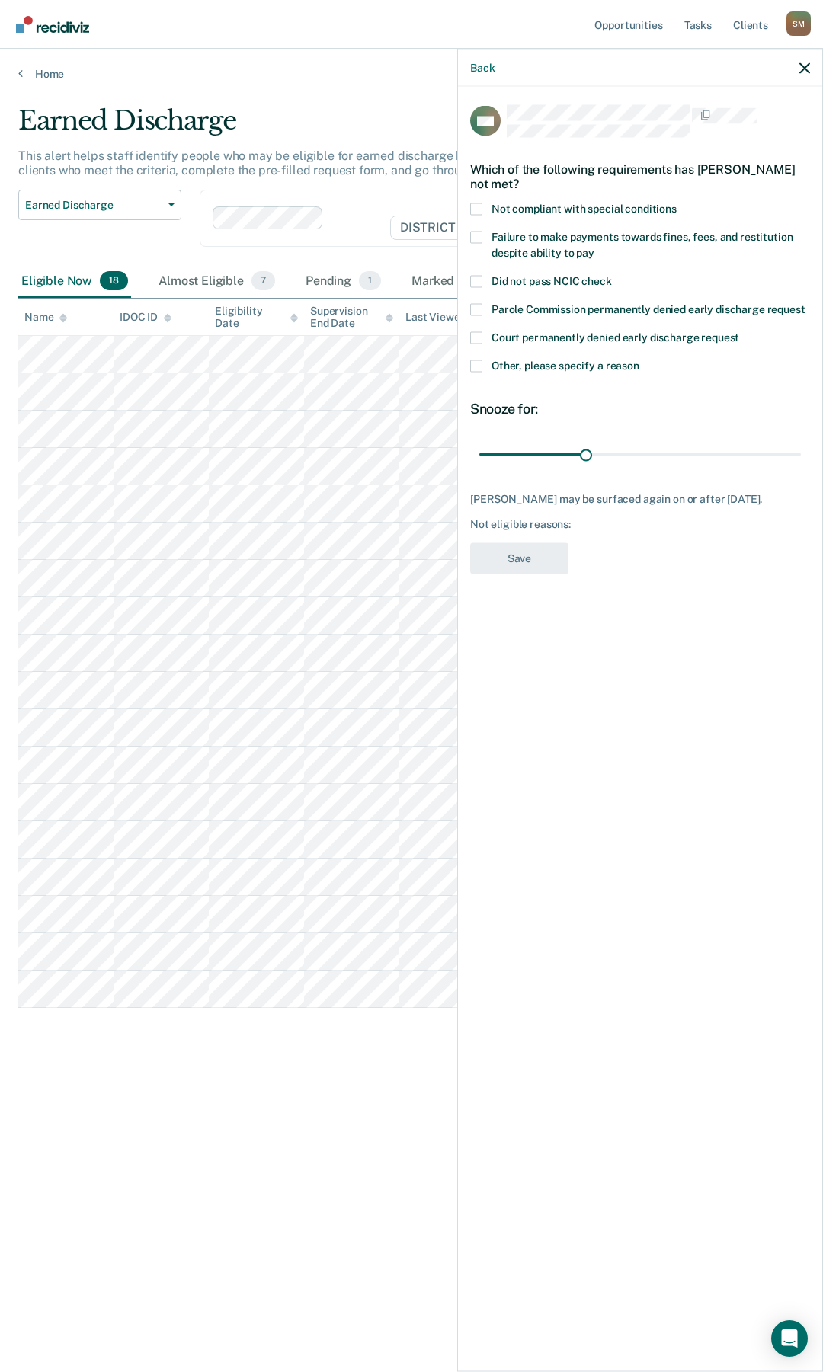
drag, startPoint x: 472, startPoint y: 236, endPoint x: 477, endPoint y: 248, distance: 13.3
click at [472, 236] on span at bounding box center [476, 237] width 12 height 12
click at [594, 247] on input "Failure to make payments towards fines, fees, and restitution despite ability t…" at bounding box center [594, 247] width 0 height 0
click at [538, 574] on button "Save" at bounding box center [519, 557] width 98 height 31
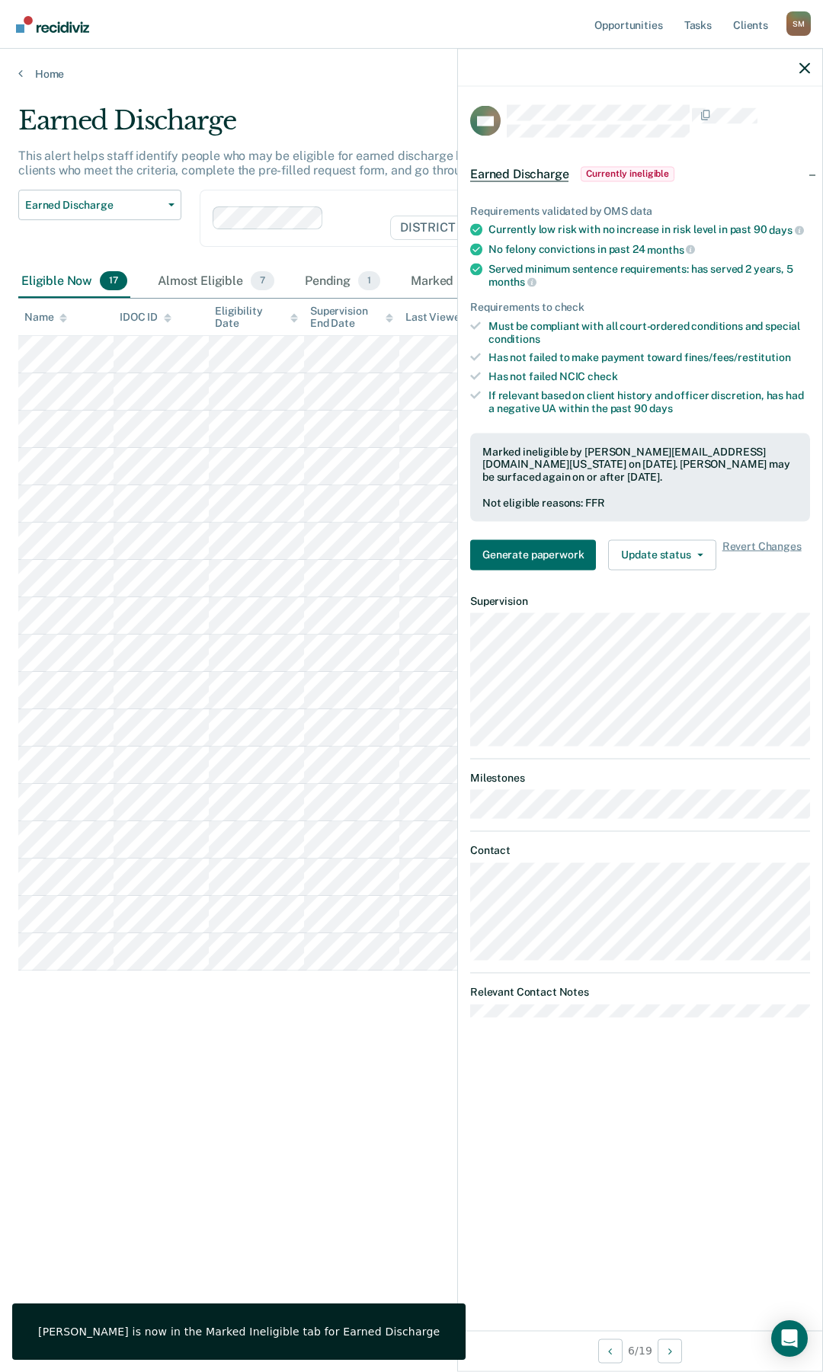
click at [158, 1054] on div "Earned Discharge This alert helps staff identify people who may be eligible for…" at bounding box center [411, 681] width 786 height 1153
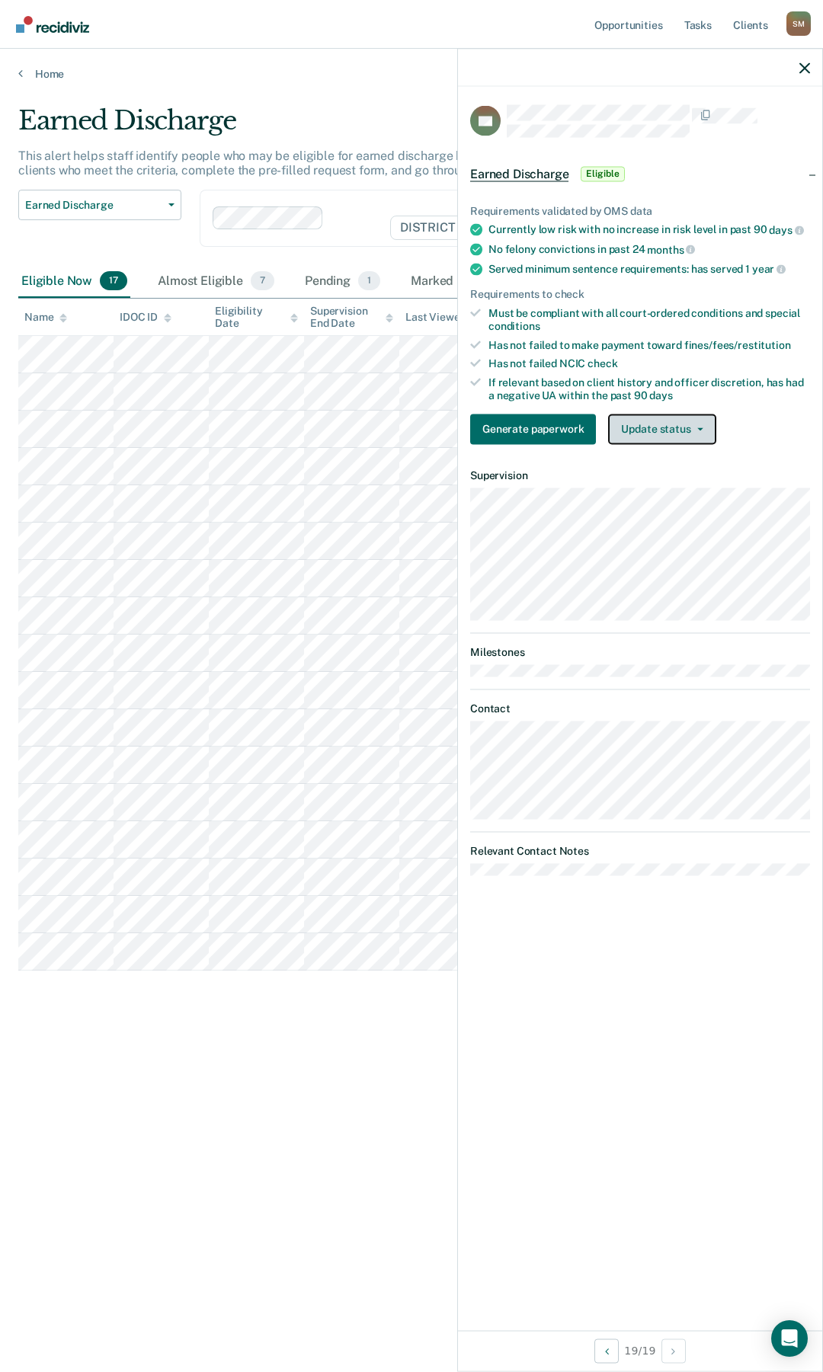
click at [700, 427] on icon "button" at bounding box center [700, 428] width 6 height 3
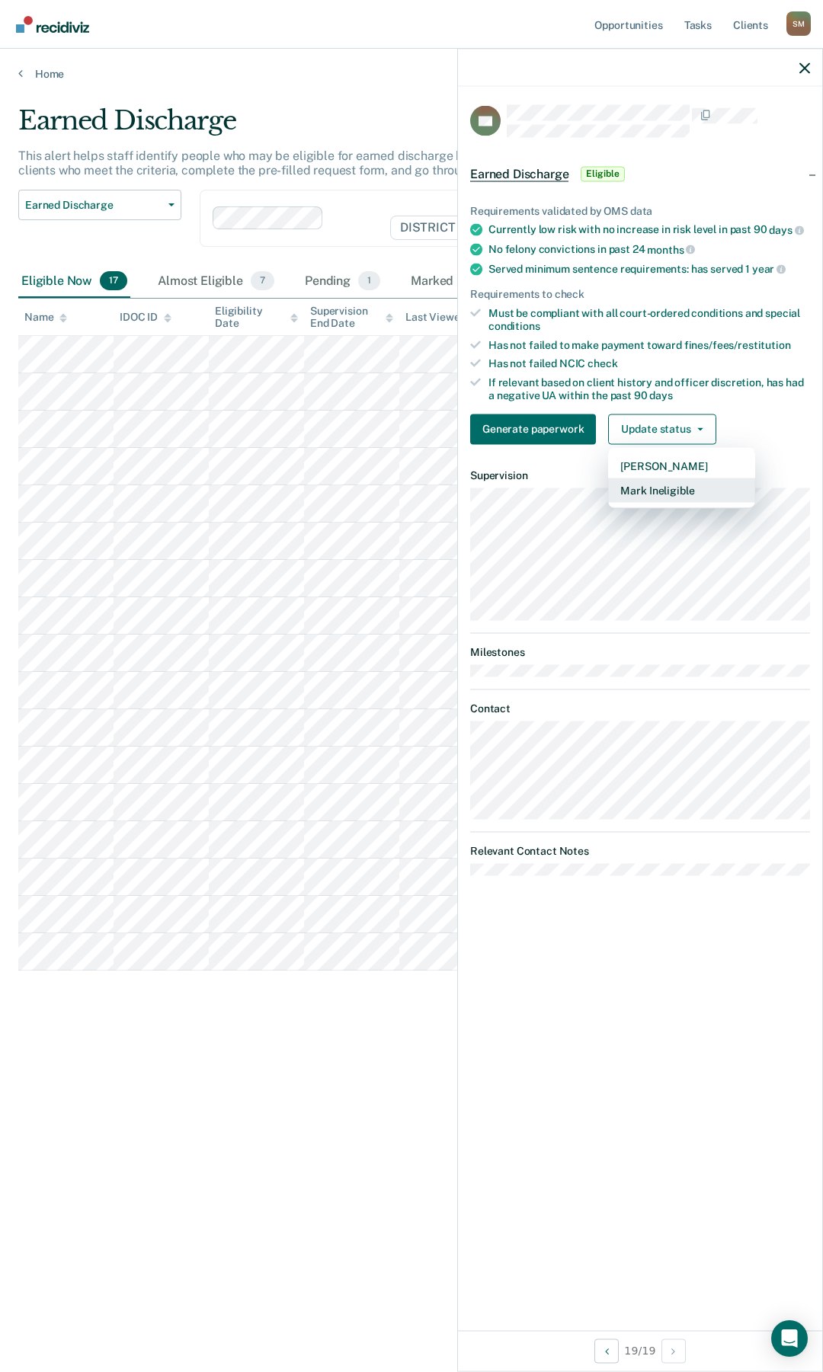
click at [671, 490] on button "Mark Ineligible" at bounding box center [681, 490] width 147 height 24
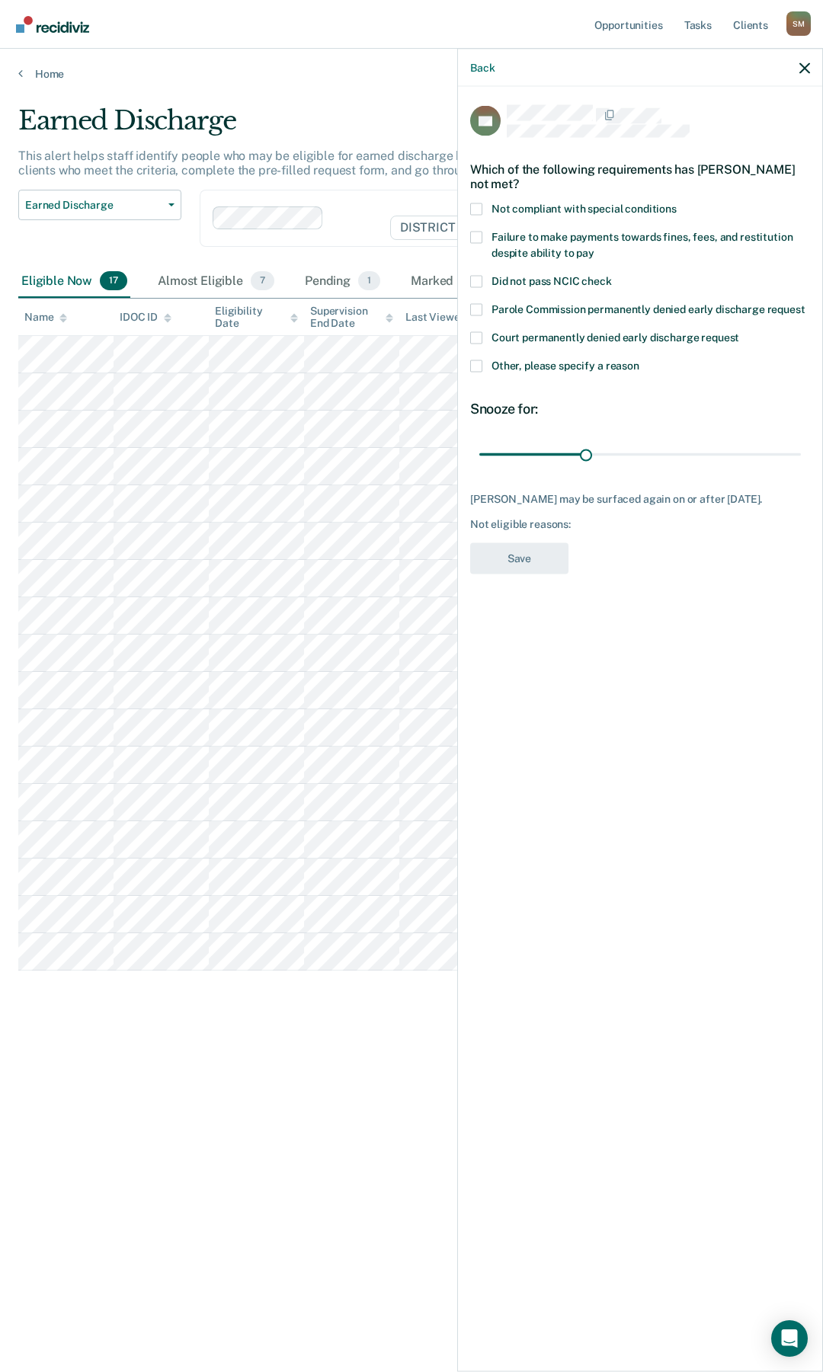
click at [477, 235] on span at bounding box center [476, 237] width 12 height 12
click at [594, 247] on input "Failure to make payments towards fines, fees, and restitution despite ability t…" at bounding box center [594, 247] width 0 height 0
click at [546, 561] on button "Save" at bounding box center [519, 557] width 98 height 31
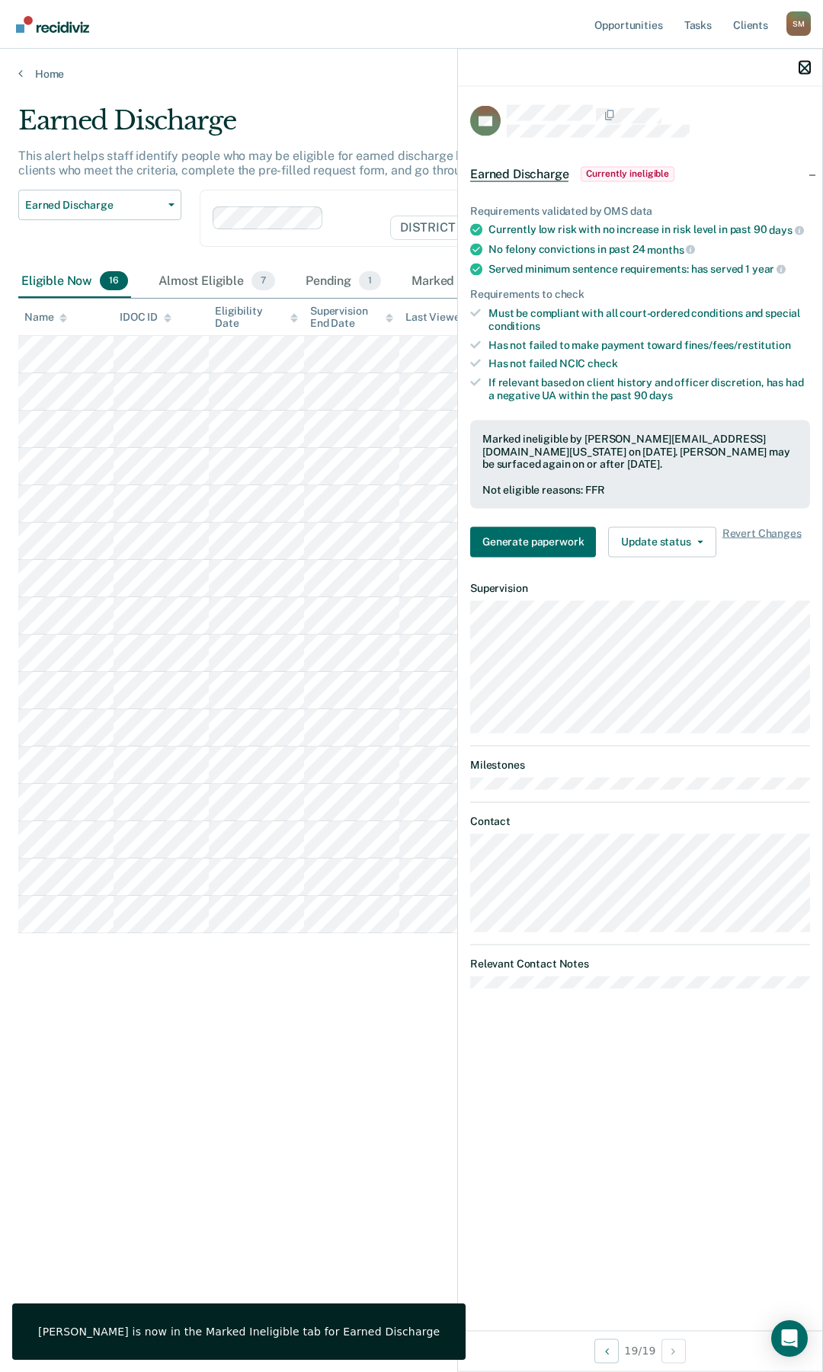
click at [806, 62] on button "button" at bounding box center [804, 67] width 11 height 13
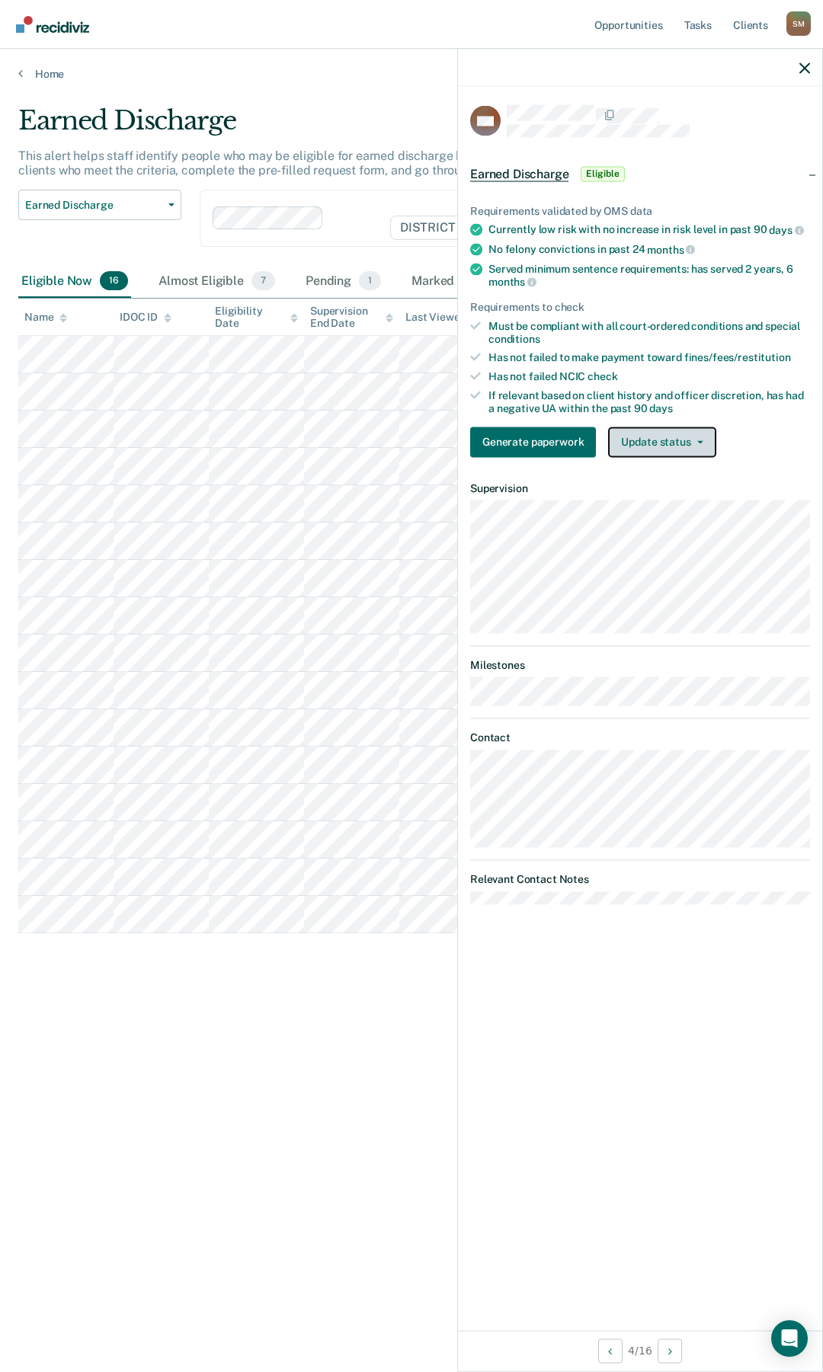
click at [683, 443] on button "Update status" at bounding box center [661, 442] width 107 height 30
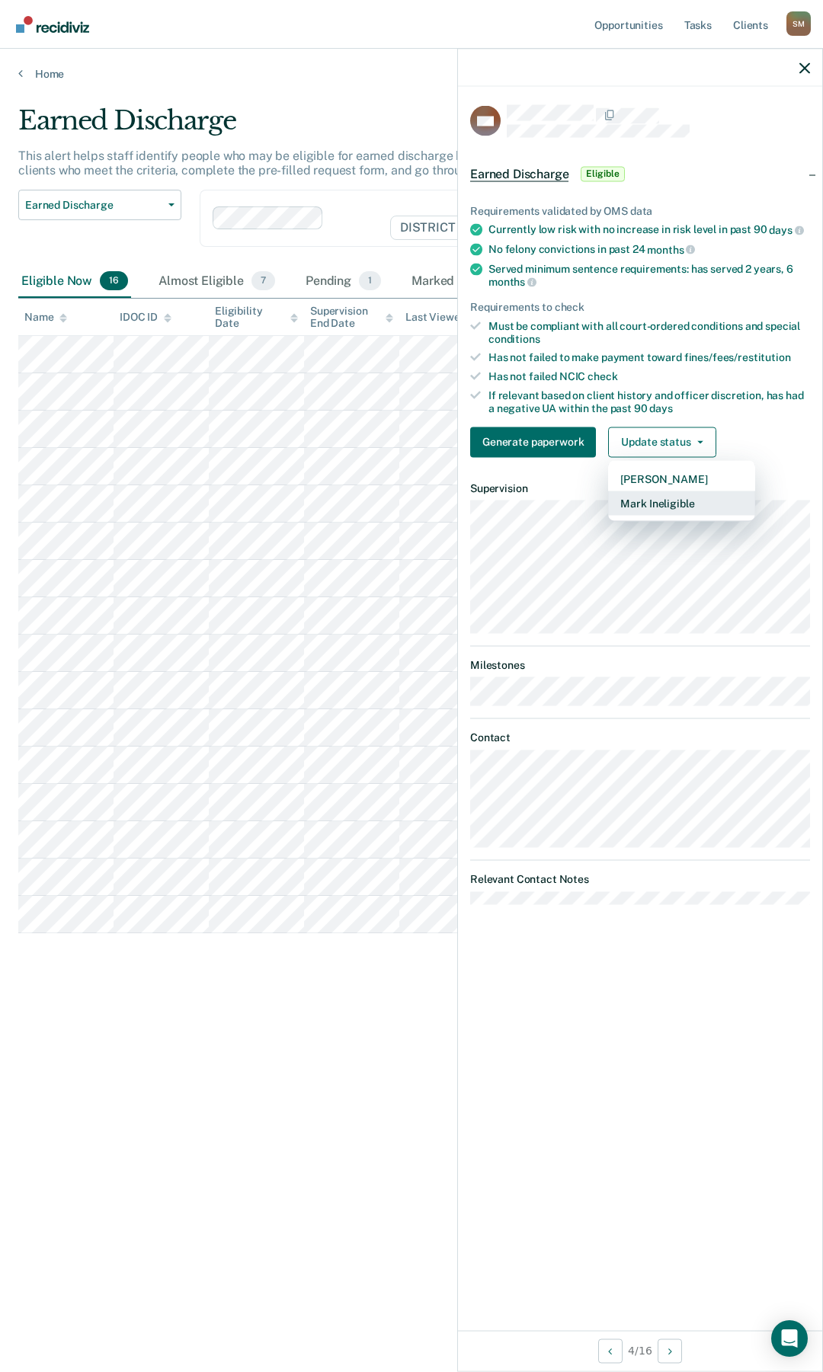
click at [661, 505] on button "Mark Ineligible" at bounding box center [681, 503] width 147 height 24
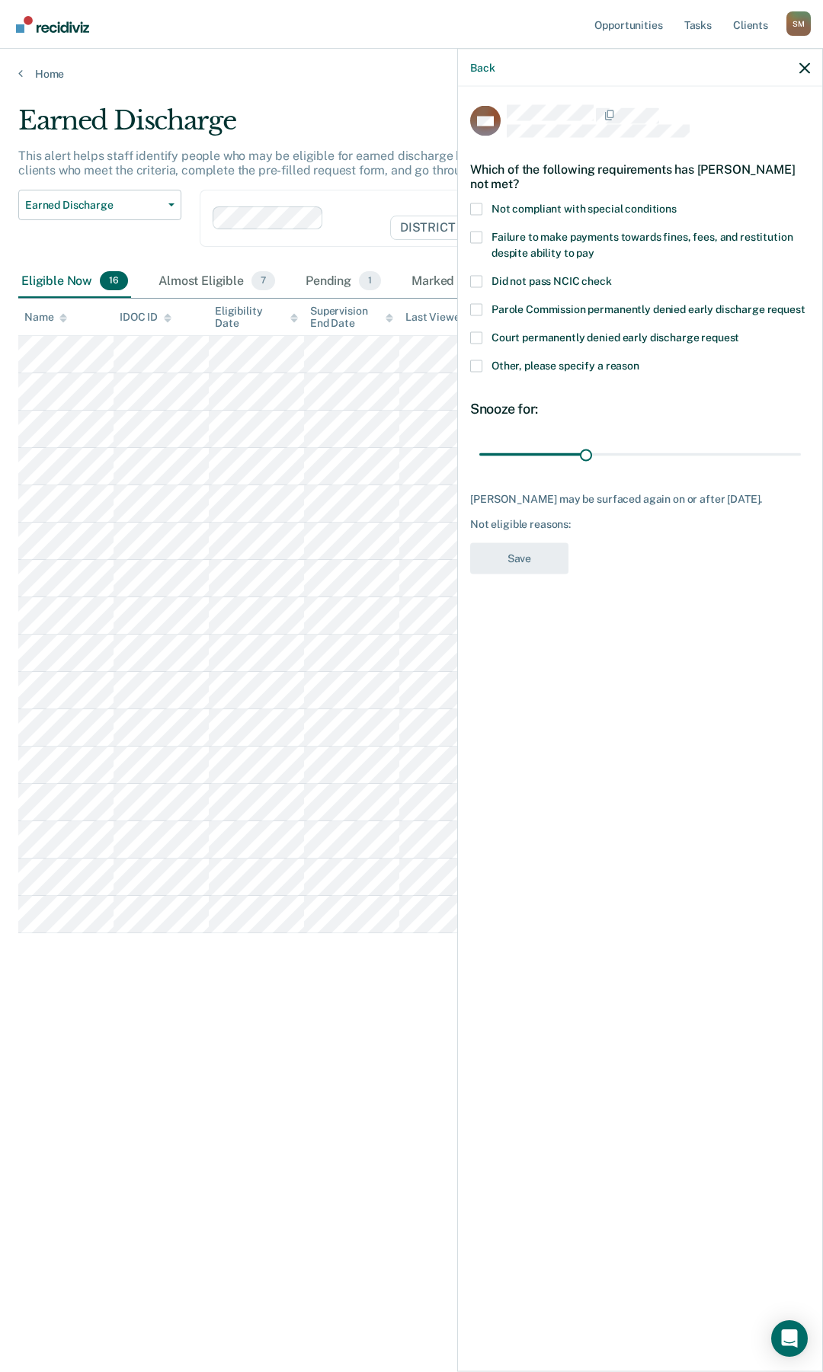
click at [476, 236] on span at bounding box center [476, 237] width 12 height 12
click at [594, 247] on input "Failure to make payments towards fines, fees, and restitution despite ability t…" at bounding box center [594, 247] width 0 height 0
click at [480, 367] on span at bounding box center [476, 366] width 12 height 12
click at [639, 360] on input "Other, please specify a reason" at bounding box center [639, 360] width 0 height 0
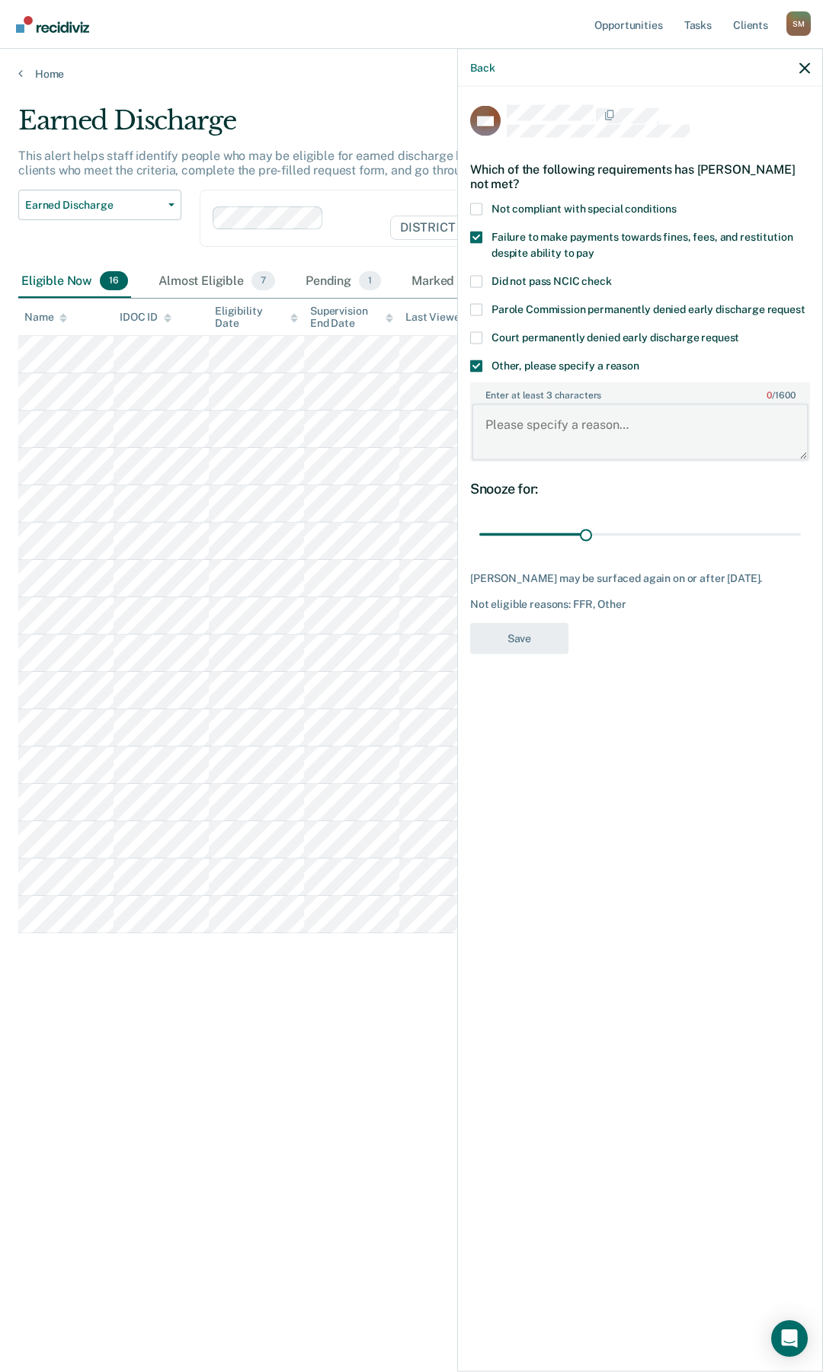
click at [557, 420] on textarea "Enter at least 3 characters 0 / 1600" at bounding box center [640, 432] width 337 height 56
type textarea "Sobriety"
click at [523, 635] on button "Save" at bounding box center [519, 637] width 98 height 31
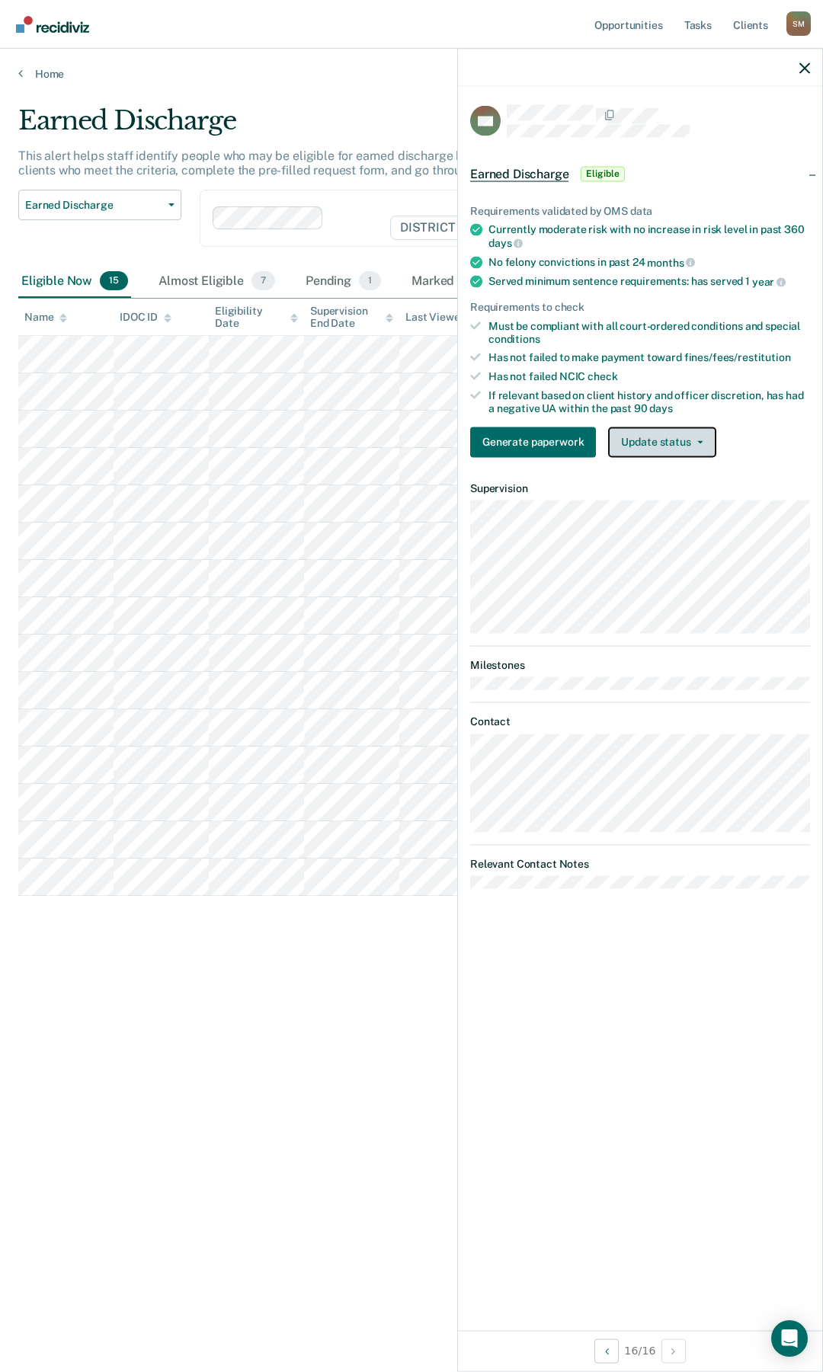
click at [696, 436] on button "Update status" at bounding box center [661, 442] width 107 height 30
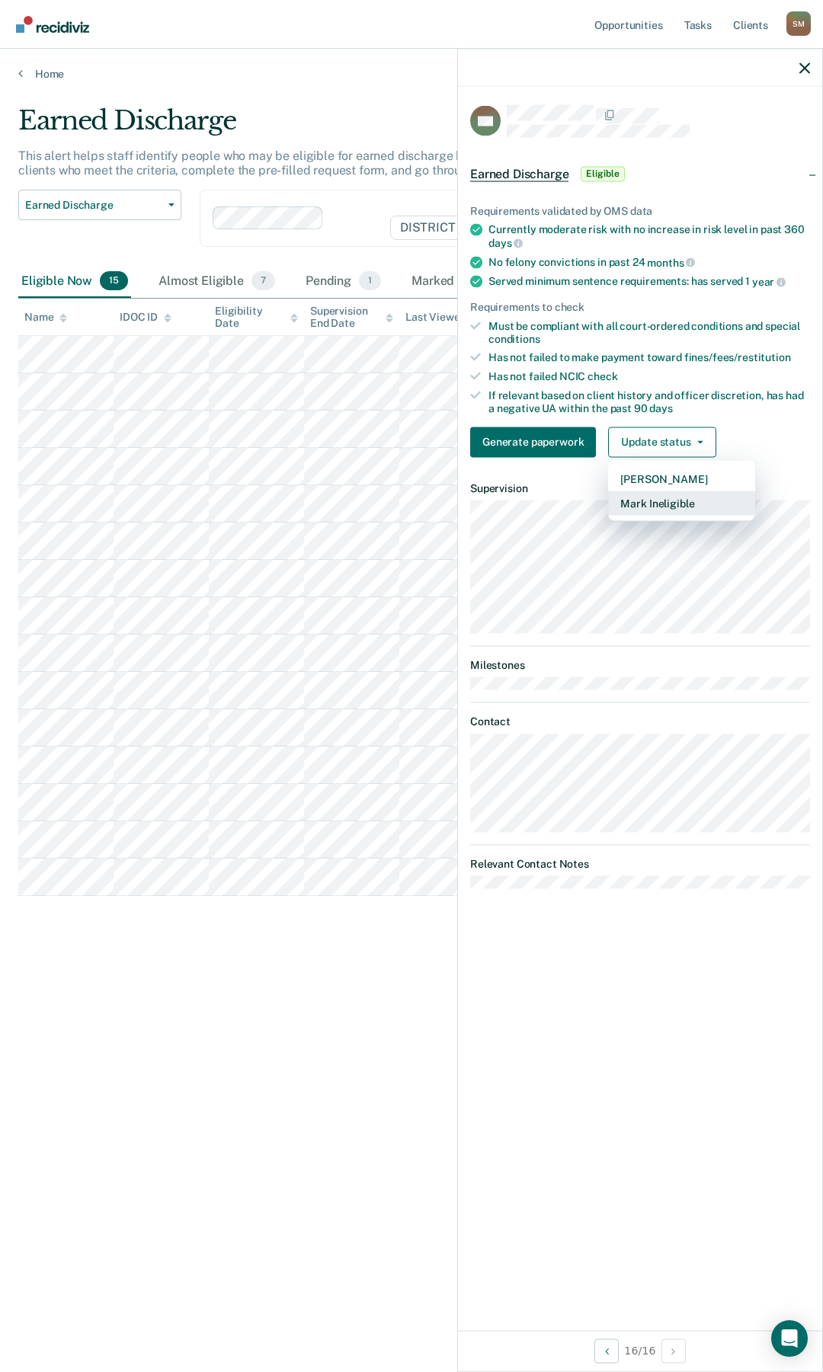
click at [683, 504] on button "Mark Ineligible" at bounding box center [681, 503] width 147 height 24
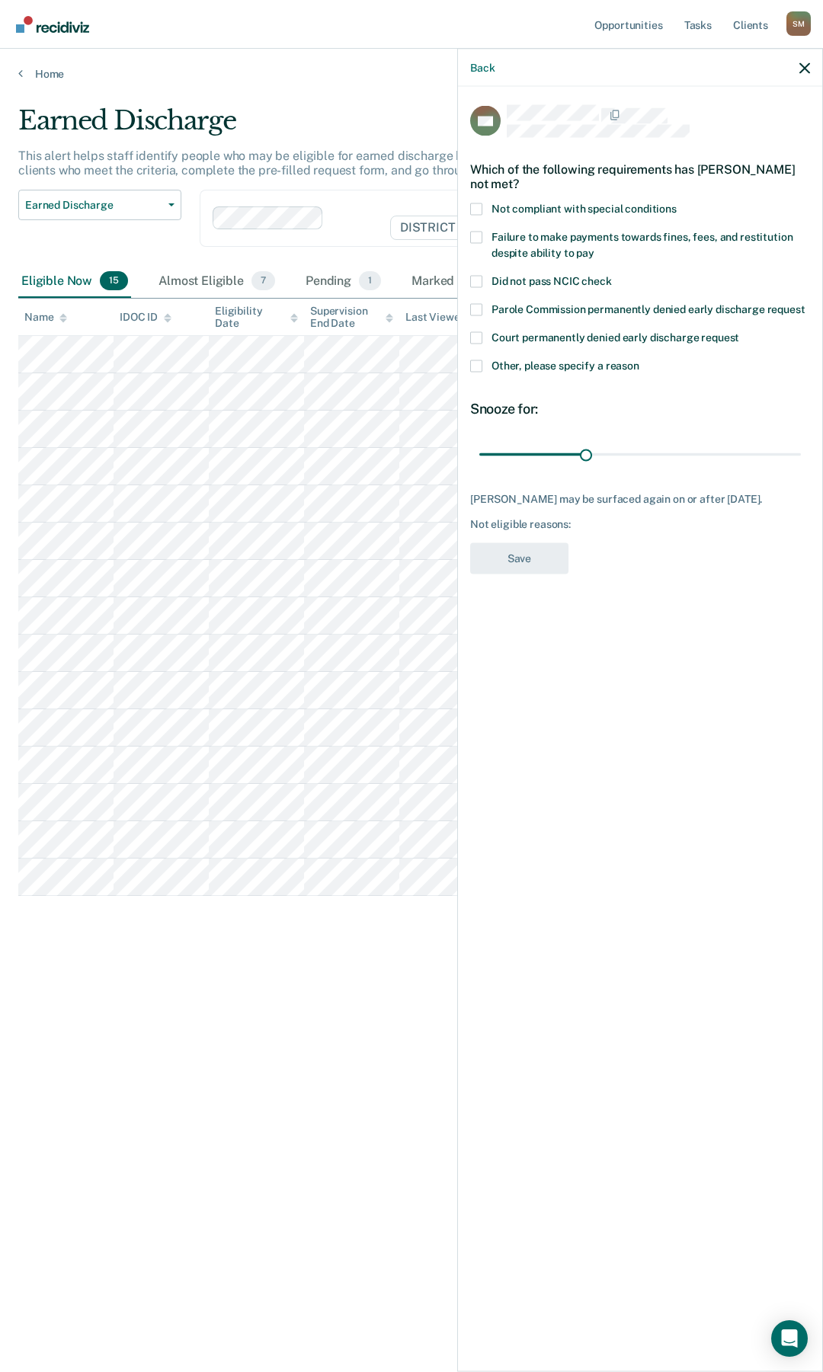
click at [475, 365] on span at bounding box center [476, 366] width 12 height 12
click at [639, 360] on input "Other, please specify a reason" at bounding box center [639, 360] width 0 height 0
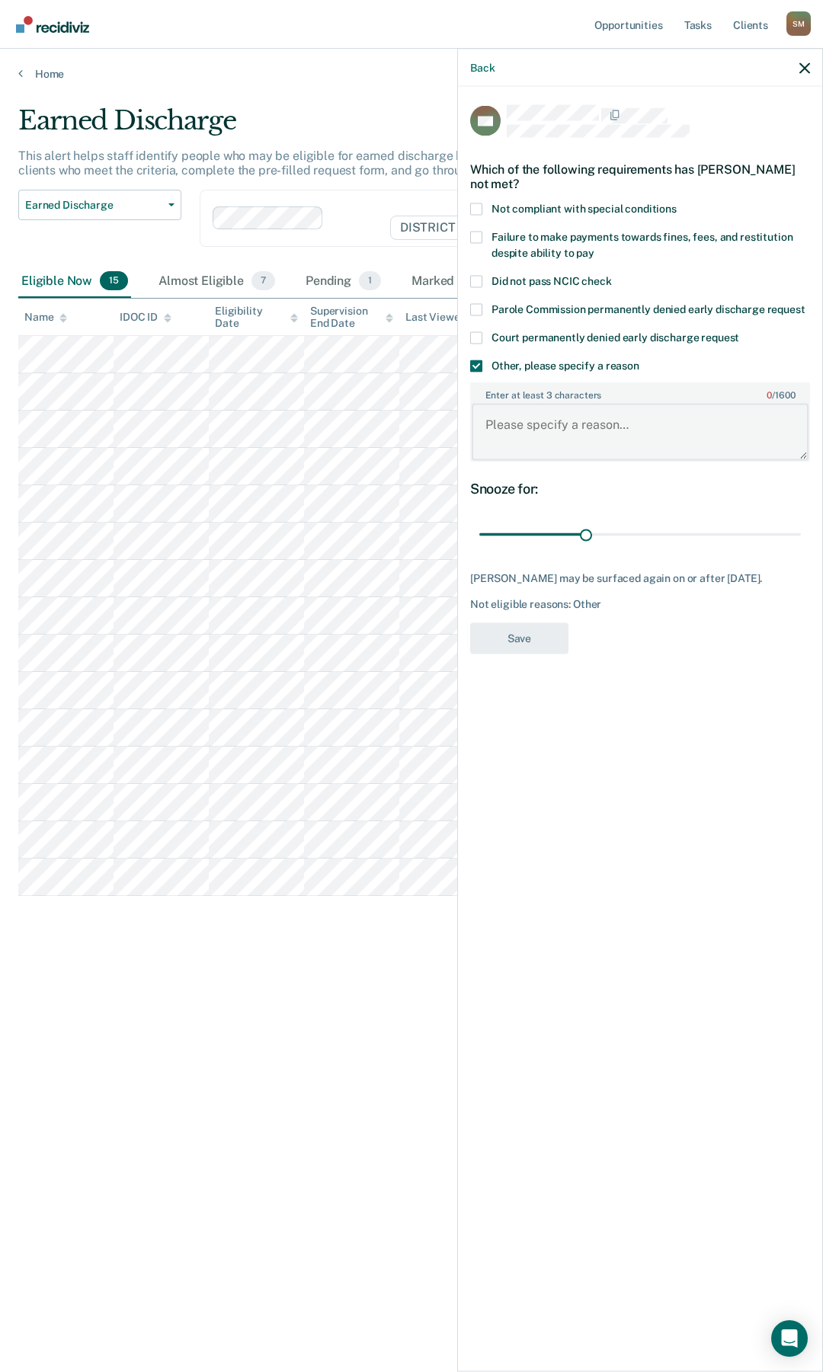
click at [689, 435] on textarea "Enter at least 3 characters 0 / 1600" at bounding box center [640, 432] width 337 height 56
type textarea "COS balance"
click at [539, 640] on button "Save" at bounding box center [519, 637] width 98 height 31
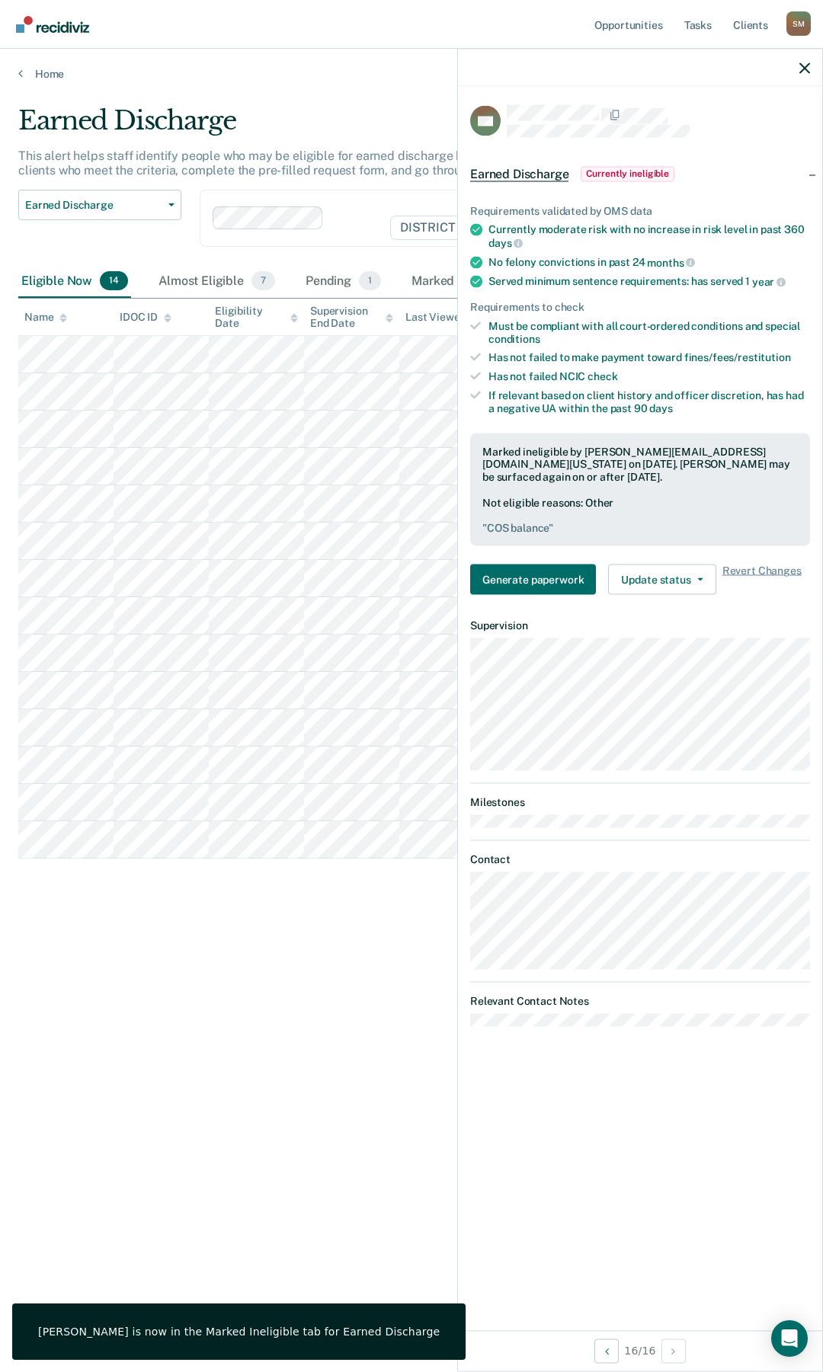
click at [197, 949] on div "Earned Discharge This alert helps staff identify people who may be eligible for…" at bounding box center [411, 681] width 786 height 1153
click at [807, 74] on div at bounding box center [640, 68] width 364 height 38
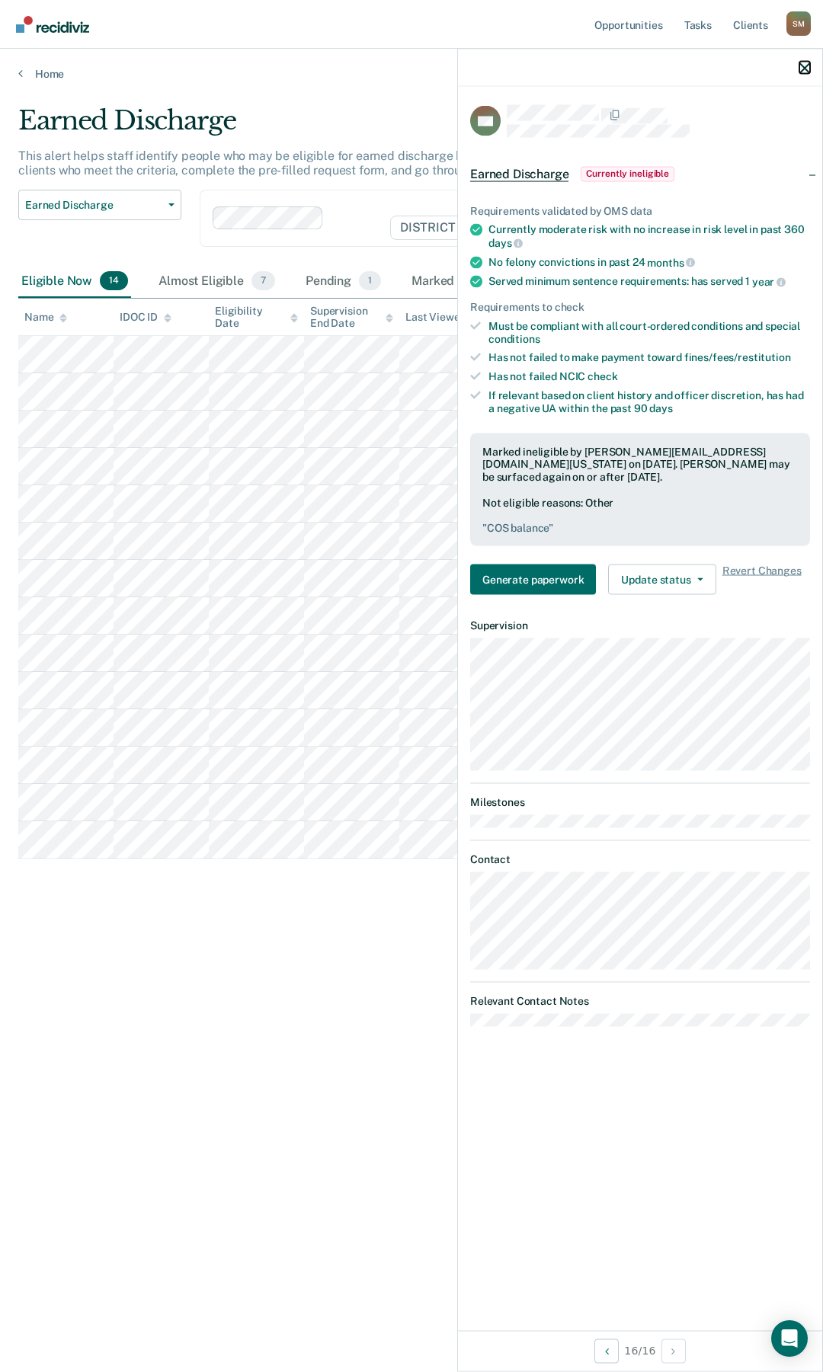
click at [806, 67] on icon "button" at bounding box center [804, 67] width 11 height 11
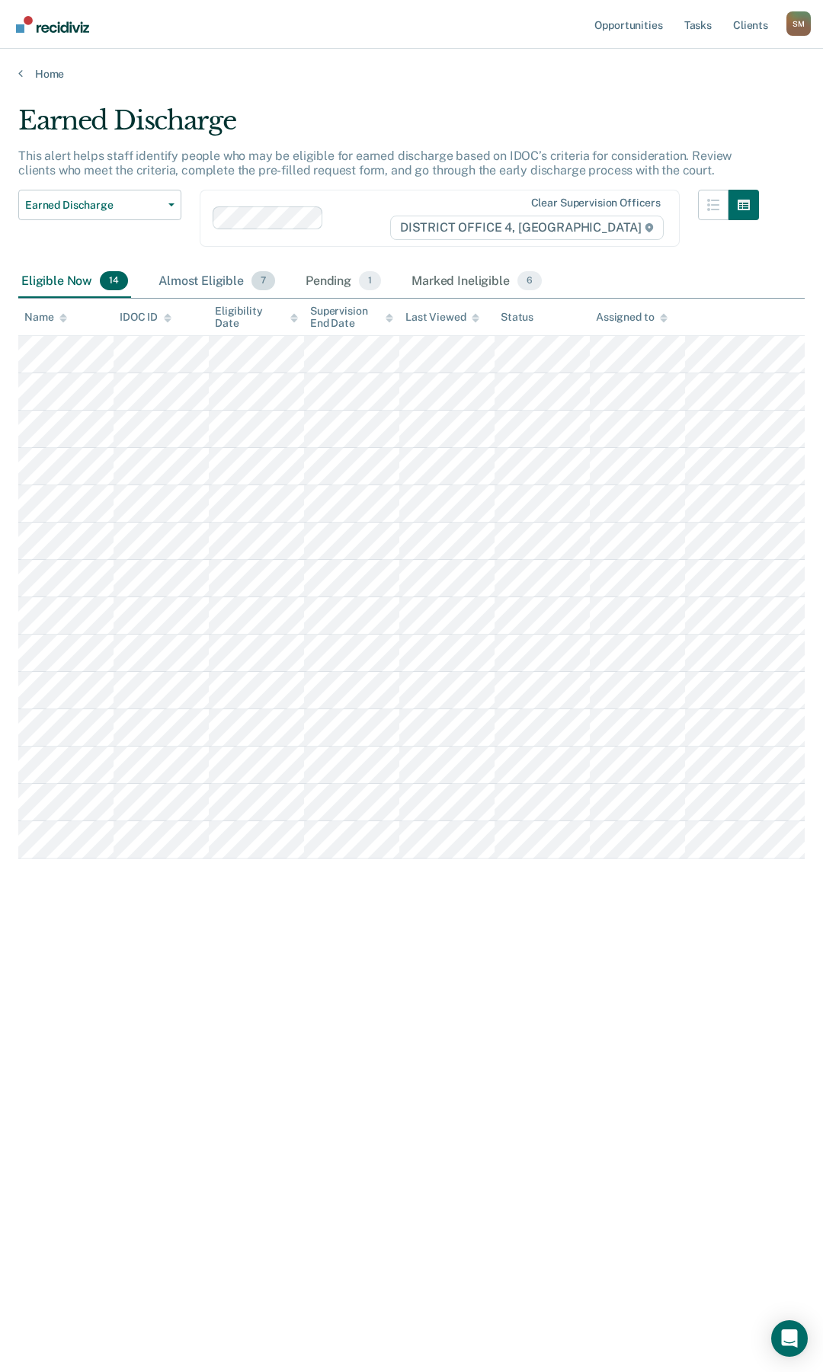
click at [188, 277] on div "Almost Eligible 7" at bounding box center [216, 282] width 123 height 34
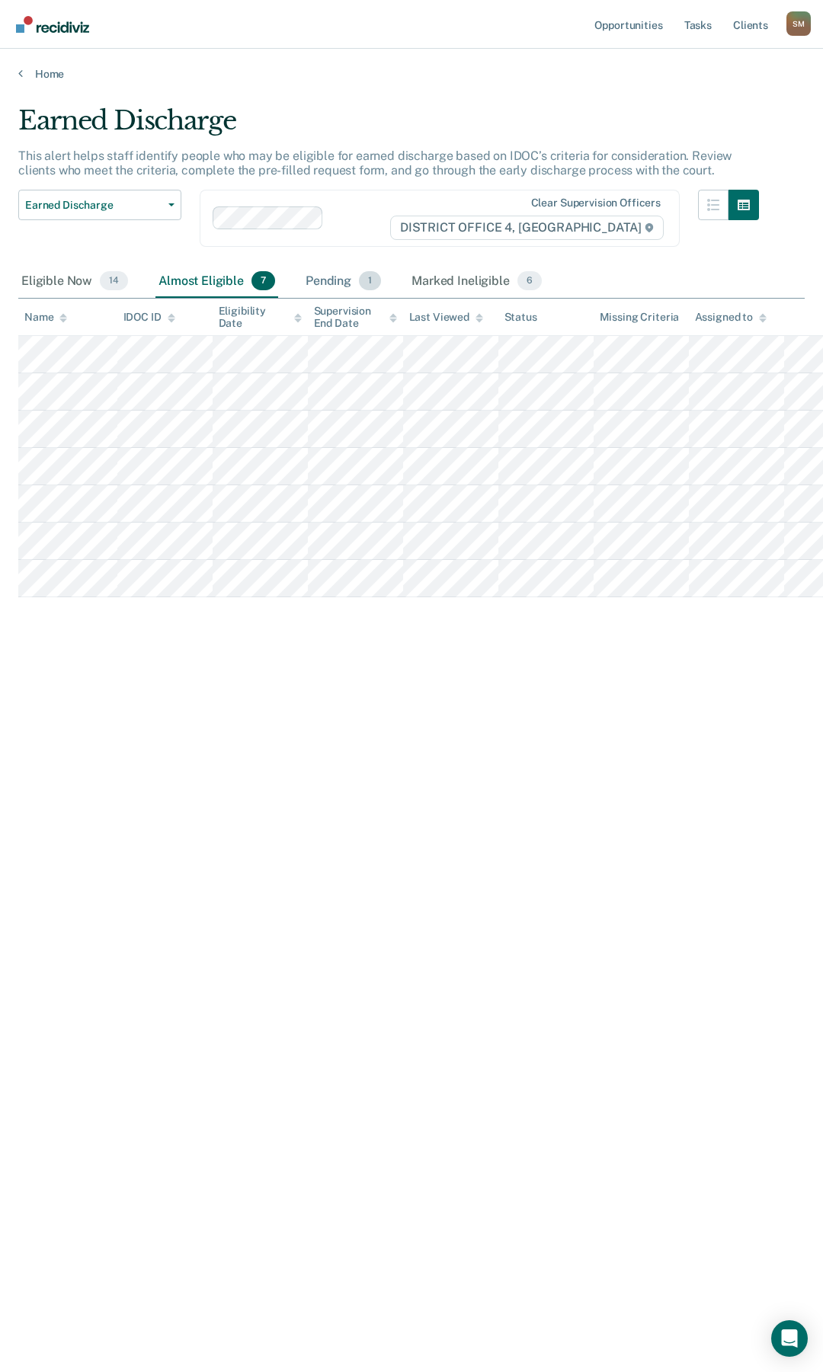
click at [338, 281] on div "Pending 1" at bounding box center [343, 282] width 82 height 34
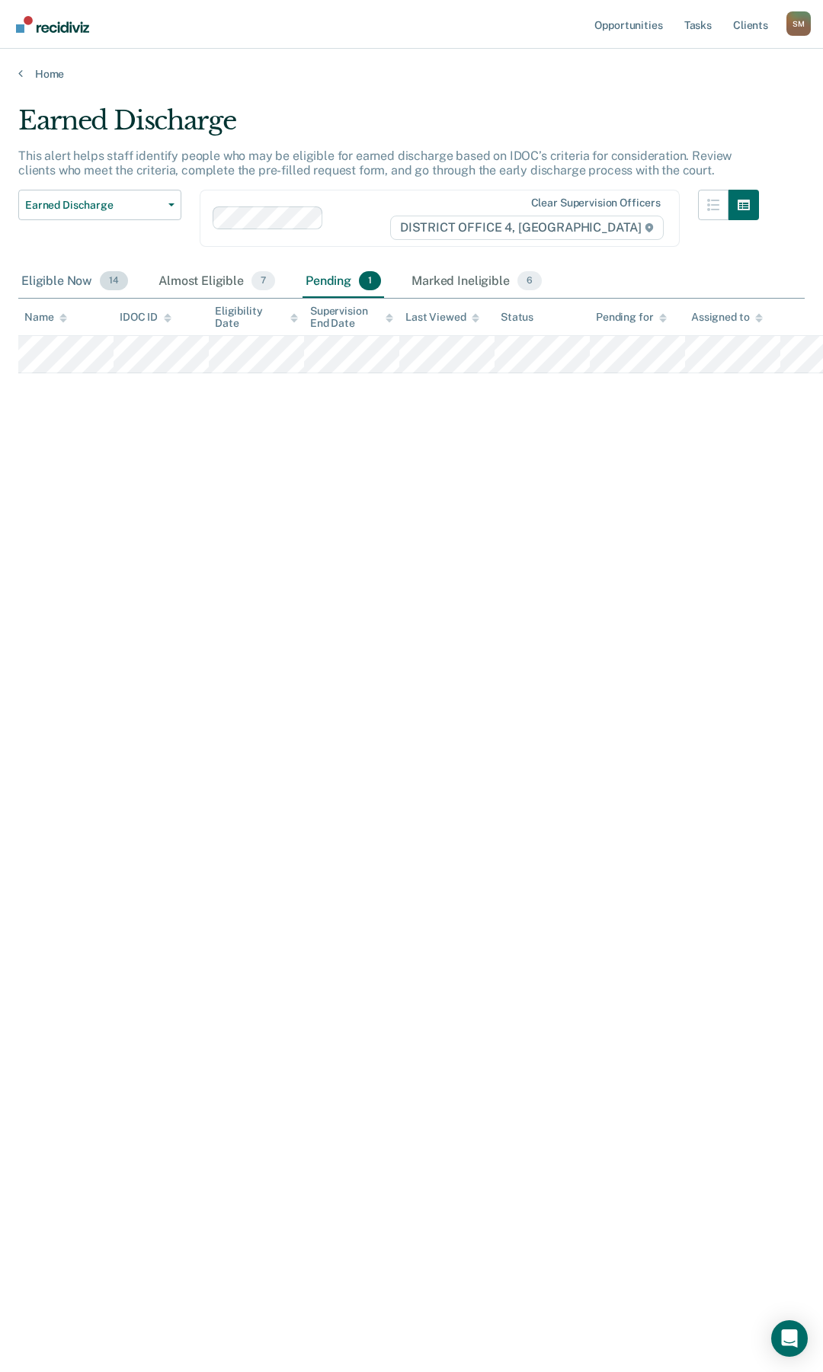
click at [57, 282] on div "Eligible Now 14" at bounding box center [74, 282] width 113 height 34
